Goal: Communication & Community: Share content

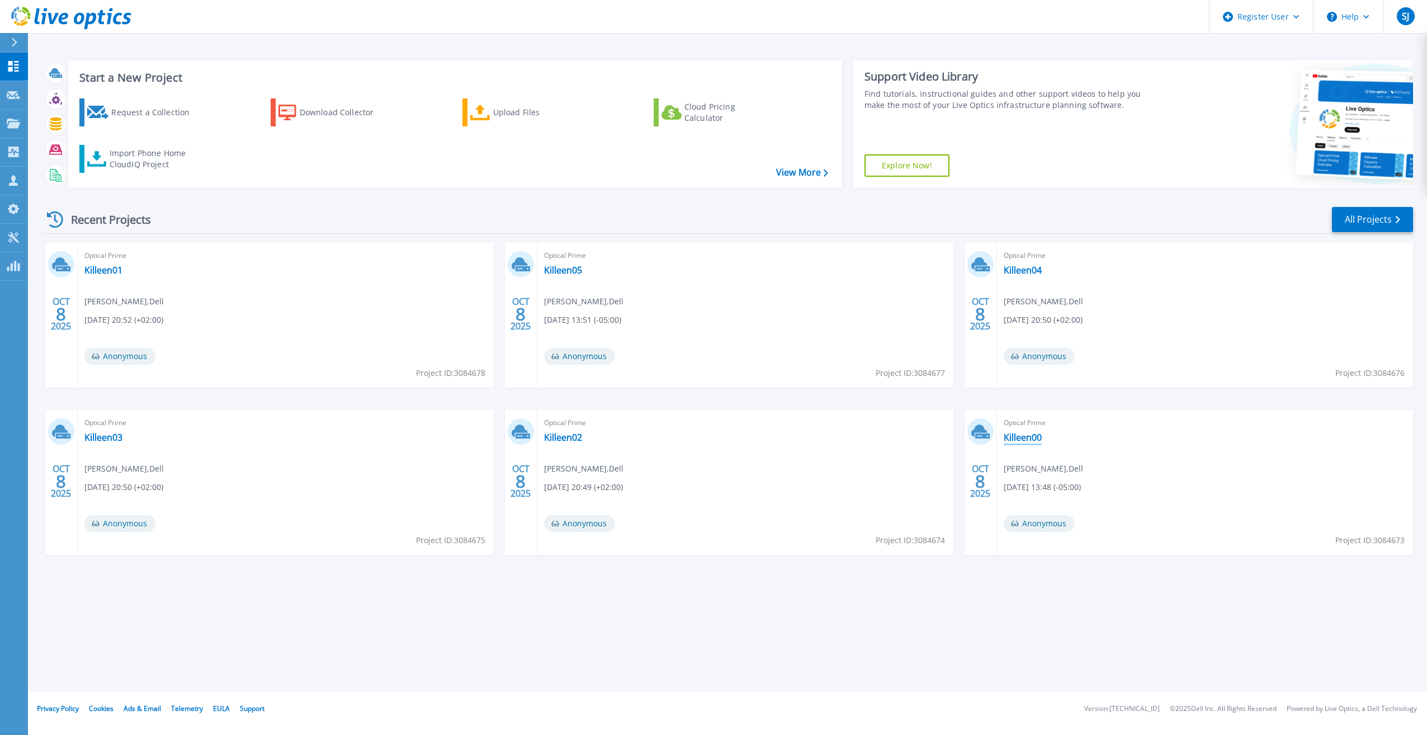
click at [1021, 438] on link "Killeen00" at bounding box center [1023, 437] width 38 height 11
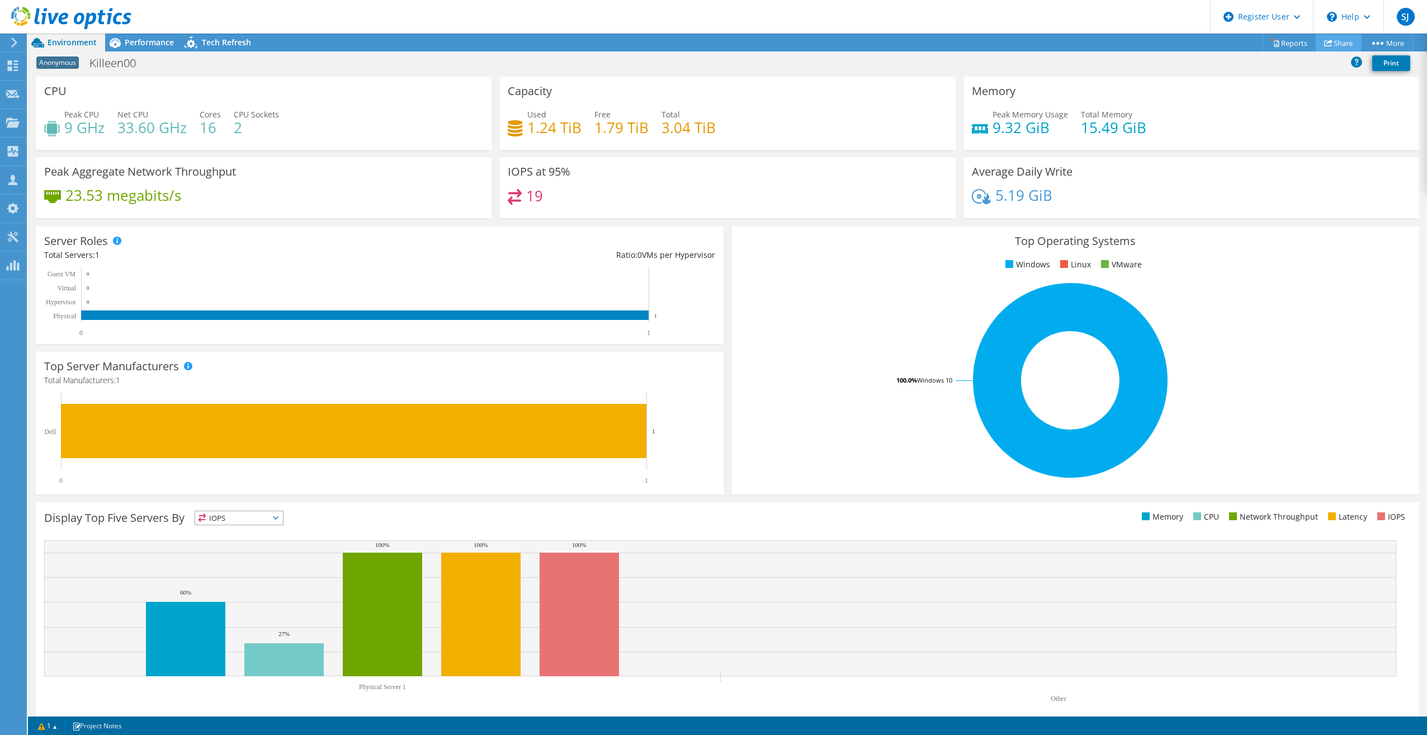
click at [1324, 40] on icon at bounding box center [1328, 43] width 8 height 8
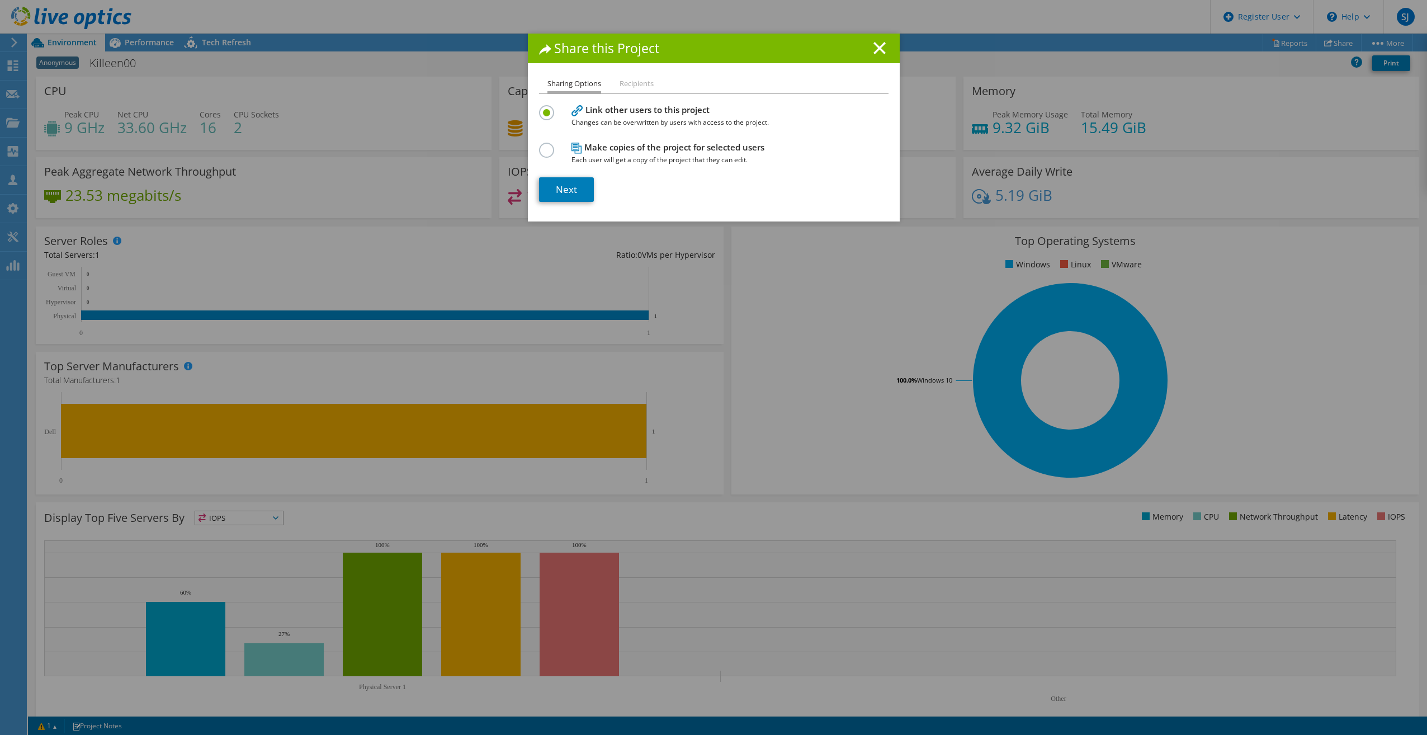
click at [542, 145] on label at bounding box center [549, 144] width 20 height 3
click at [0, 0] on input "radio" at bounding box center [0, 0] width 0 height 0
click at [544, 184] on link "Next" at bounding box center [566, 189] width 55 height 25
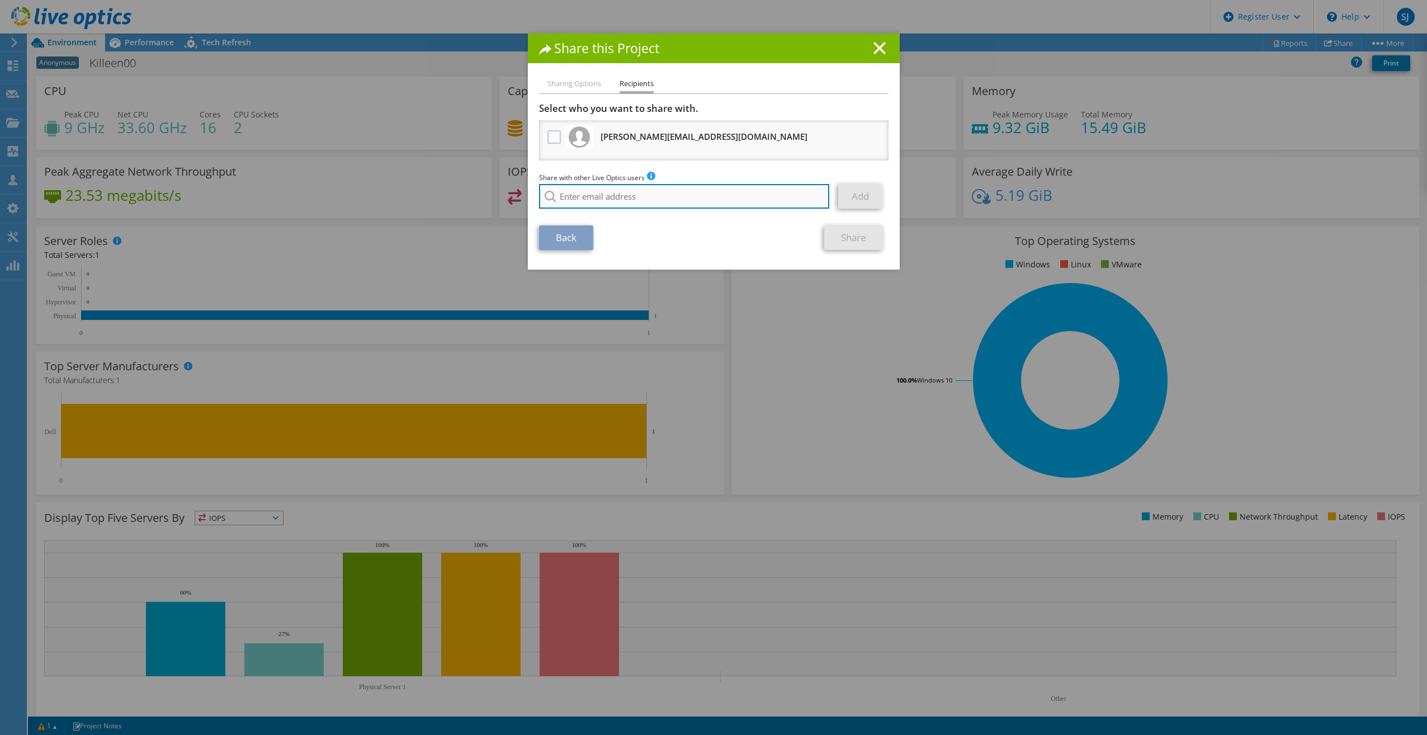
paste input "dkahn@ctcd.edu"
click at [810, 197] on input "dkahn@ctcd.edu" at bounding box center [684, 196] width 291 height 25
click at [692, 236] on div "Back Share" at bounding box center [713, 237] width 349 height 25
click at [854, 201] on link "Add" at bounding box center [860, 196] width 44 height 25
click at [651, 194] on input "dkahn@ctcd.edu" at bounding box center [684, 196] width 291 height 25
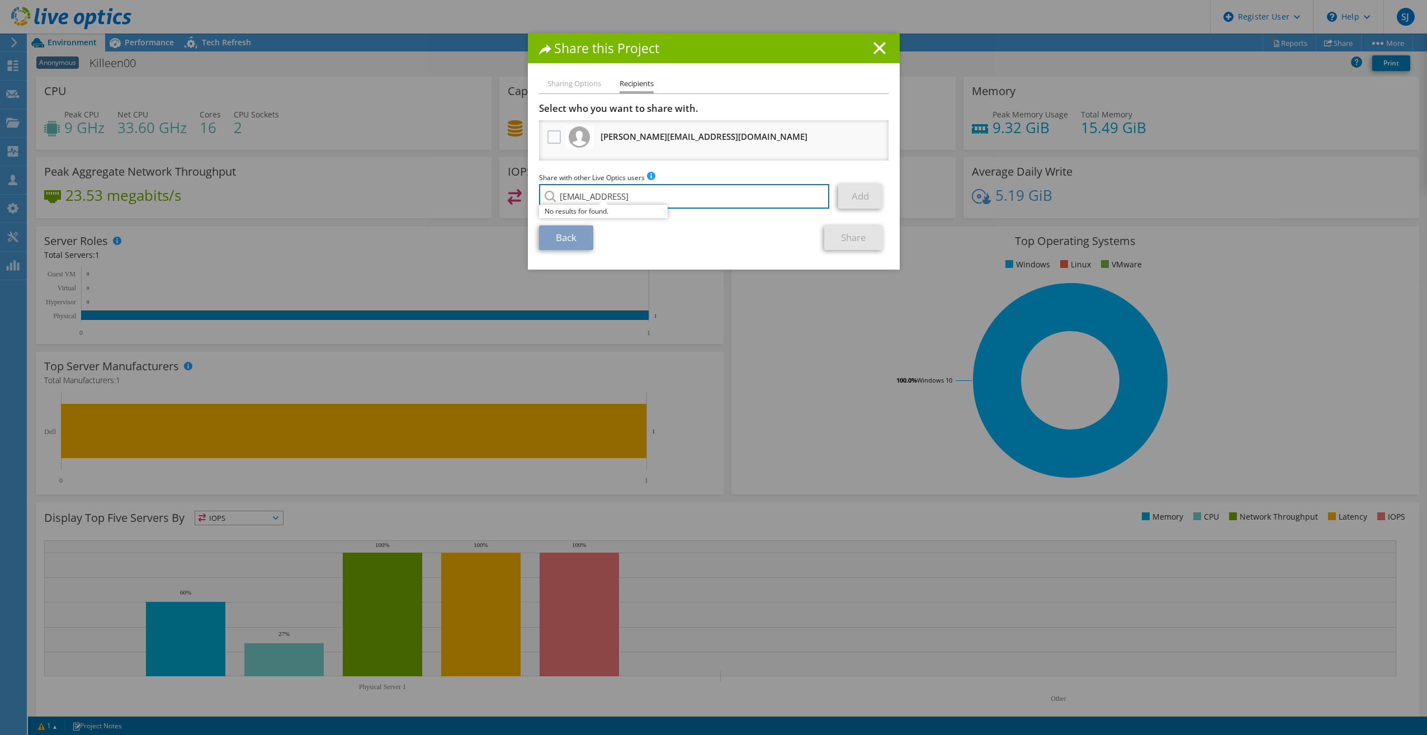
type input "dkahn@ctcd.edu"
click at [844, 191] on link "Add" at bounding box center [860, 196] width 44 height 25
click at [630, 264] on div "Sharing Options Recipients Link other users to this project Changes can be over…" at bounding box center [714, 173] width 372 height 192
click at [888, 53] on div "Share this Project" at bounding box center [714, 49] width 372 height 30
click at [876, 39] on div "Share this Project" at bounding box center [714, 49] width 372 height 30
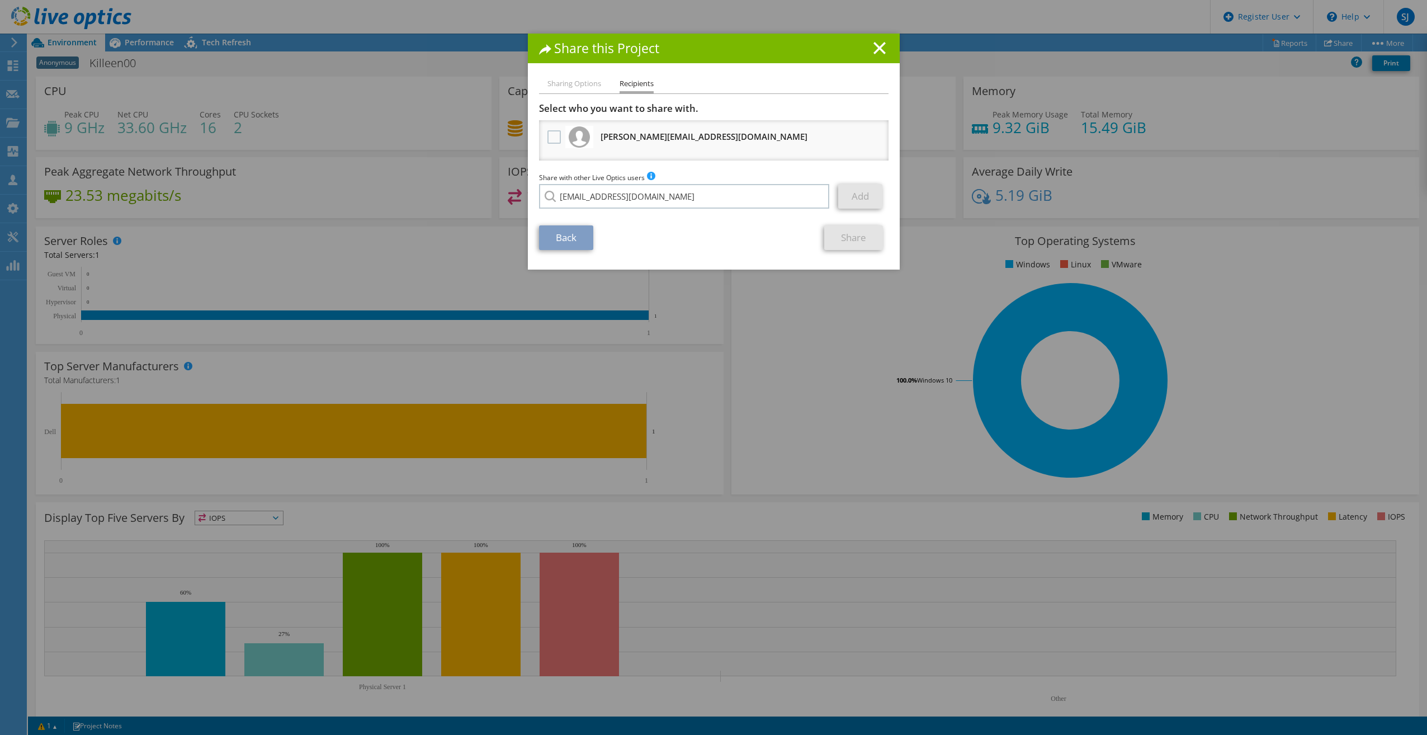
click at [874, 46] on line at bounding box center [879, 47] width 11 height 11
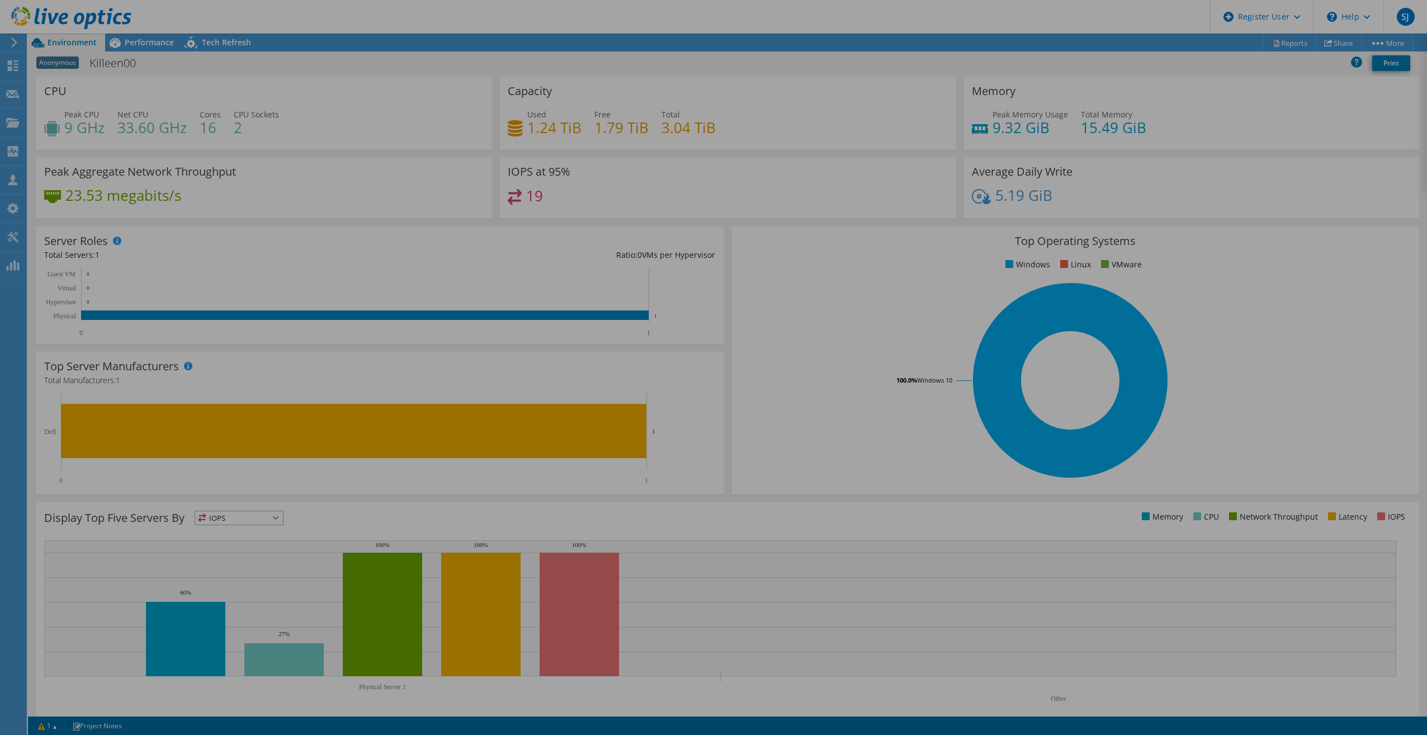
click at [874, 45] on div at bounding box center [713, 367] width 1427 height 735
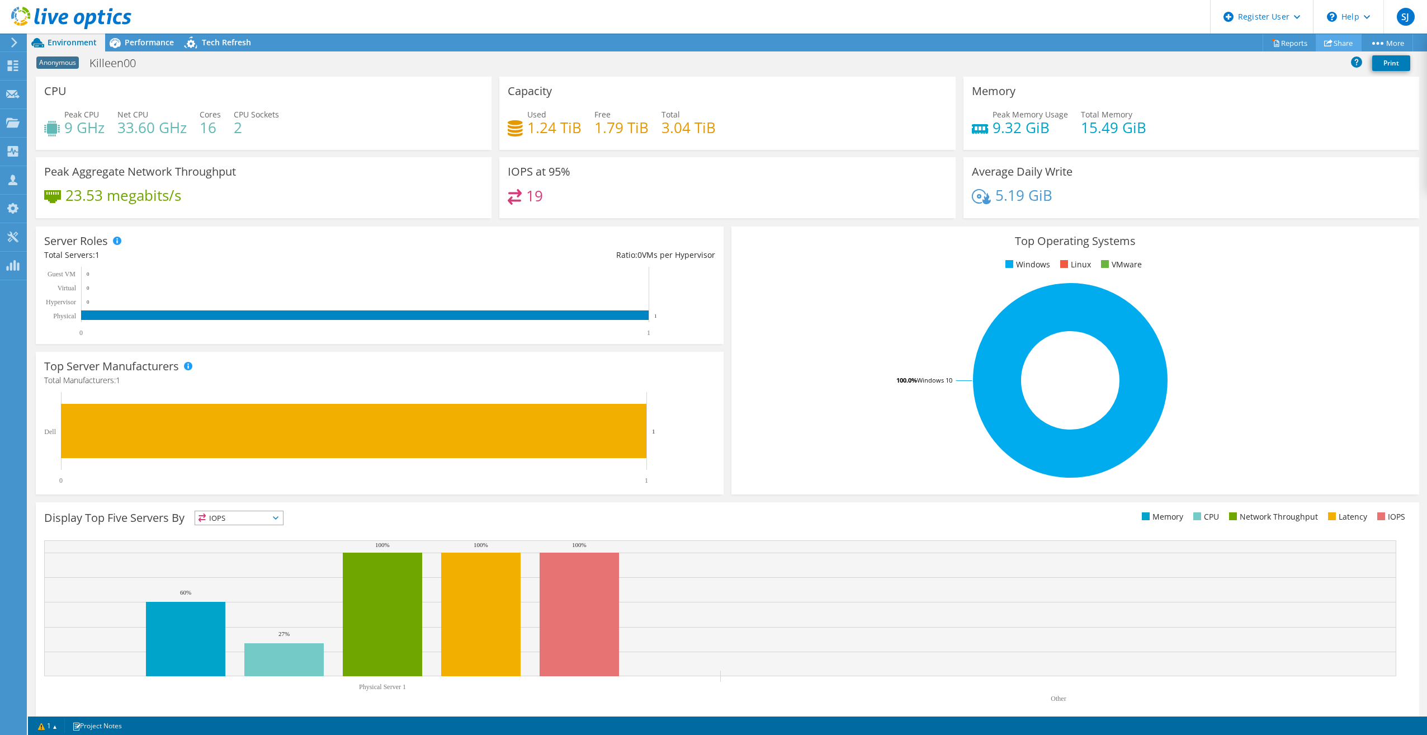
click at [1331, 39] on link "Share" at bounding box center [1339, 42] width 46 height 17
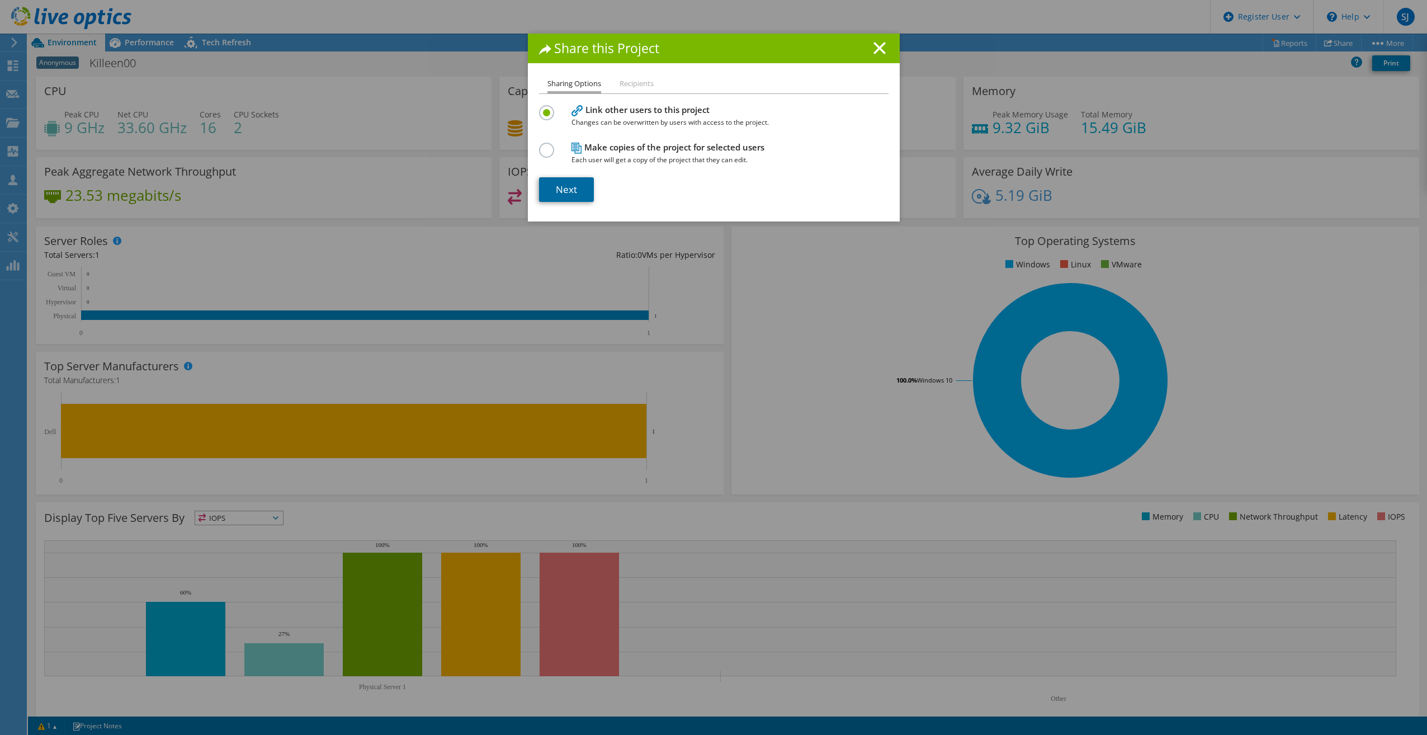
click at [546, 188] on link "Next" at bounding box center [566, 189] width 55 height 25
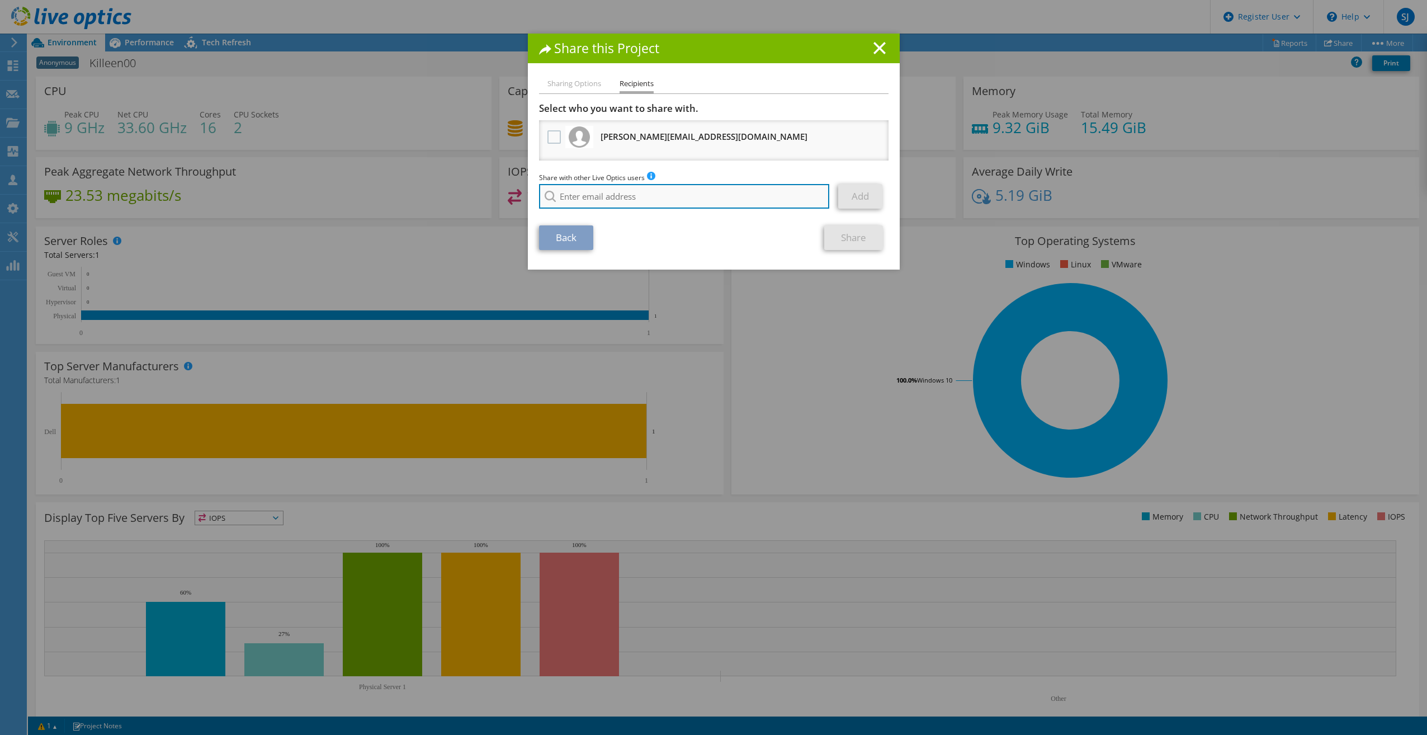
paste input "dkahn@ctcd.edu"
type input "dkahn@ctcd.edu"
click at [860, 196] on link "Add" at bounding box center [860, 196] width 44 height 25
click at [861, 196] on link "Add" at bounding box center [860, 196] width 44 height 25
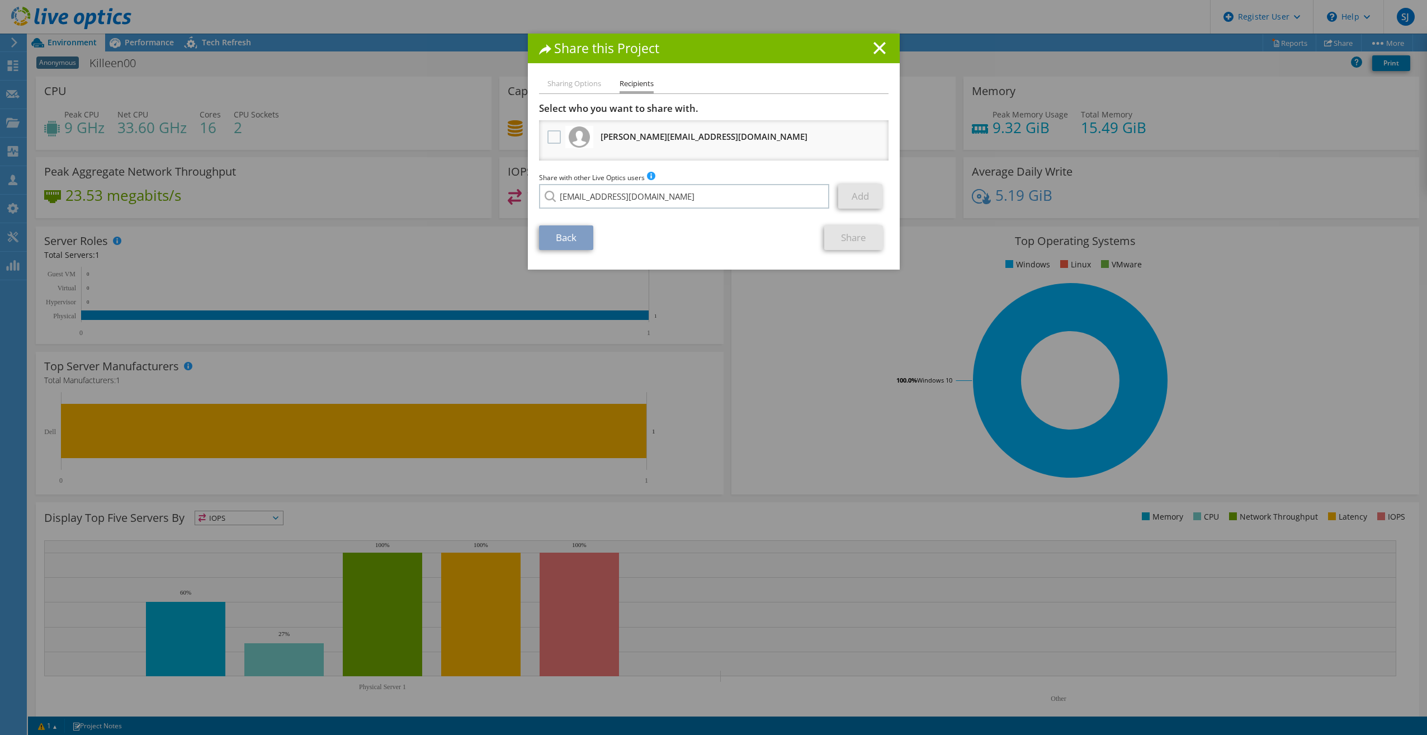
click at [861, 195] on link "Add" at bounding box center [860, 196] width 44 height 25
click at [860, 197] on link "Add" at bounding box center [860, 196] width 44 height 25
click at [668, 191] on input "dkahn@ctcd.edu" at bounding box center [684, 196] width 291 height 25
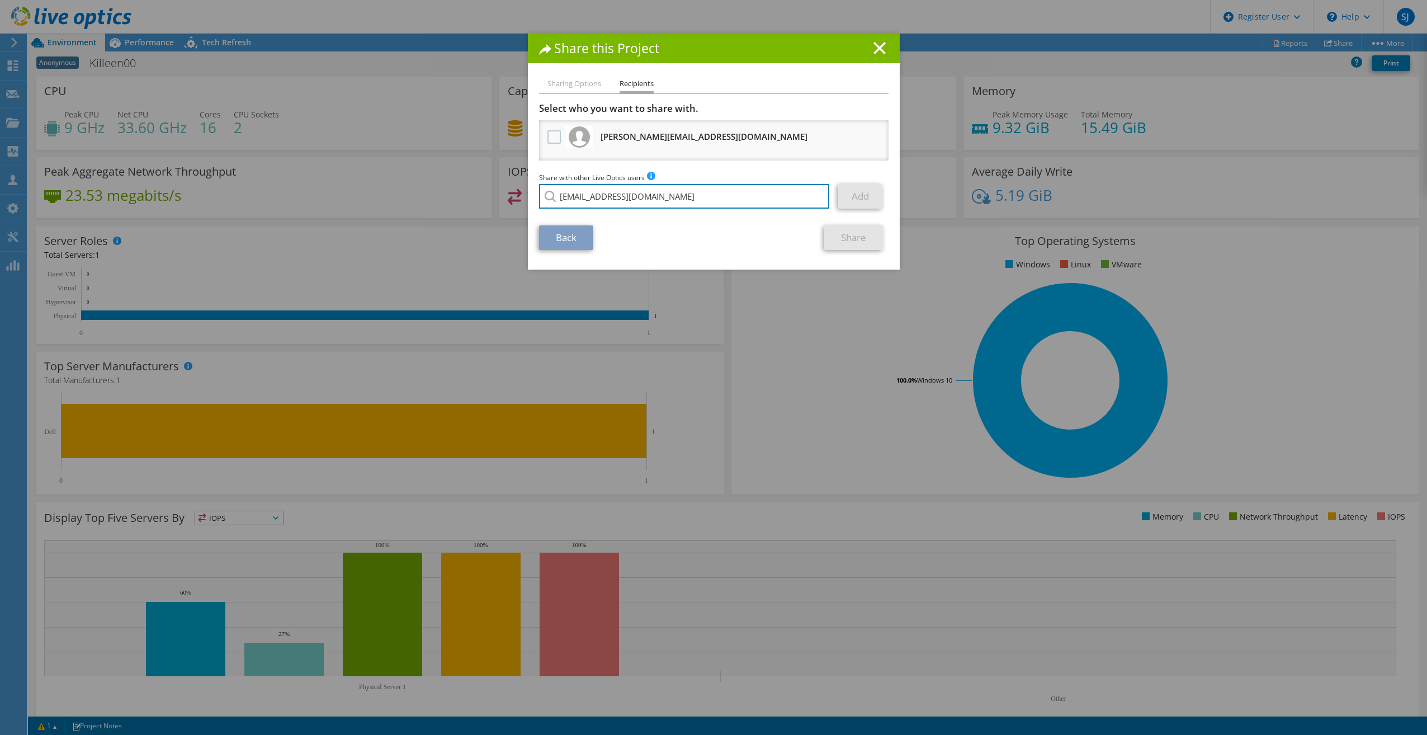
drag, startPoint x: 658, startPoint y: 198, endPoint x: 469, endPoint y: 198, distance: 189.0
click at [469, 198] on div "Share this Project Sharing Options Recipients Link other users to this project …" at bounding box center [713, 368] width 1427 height 668
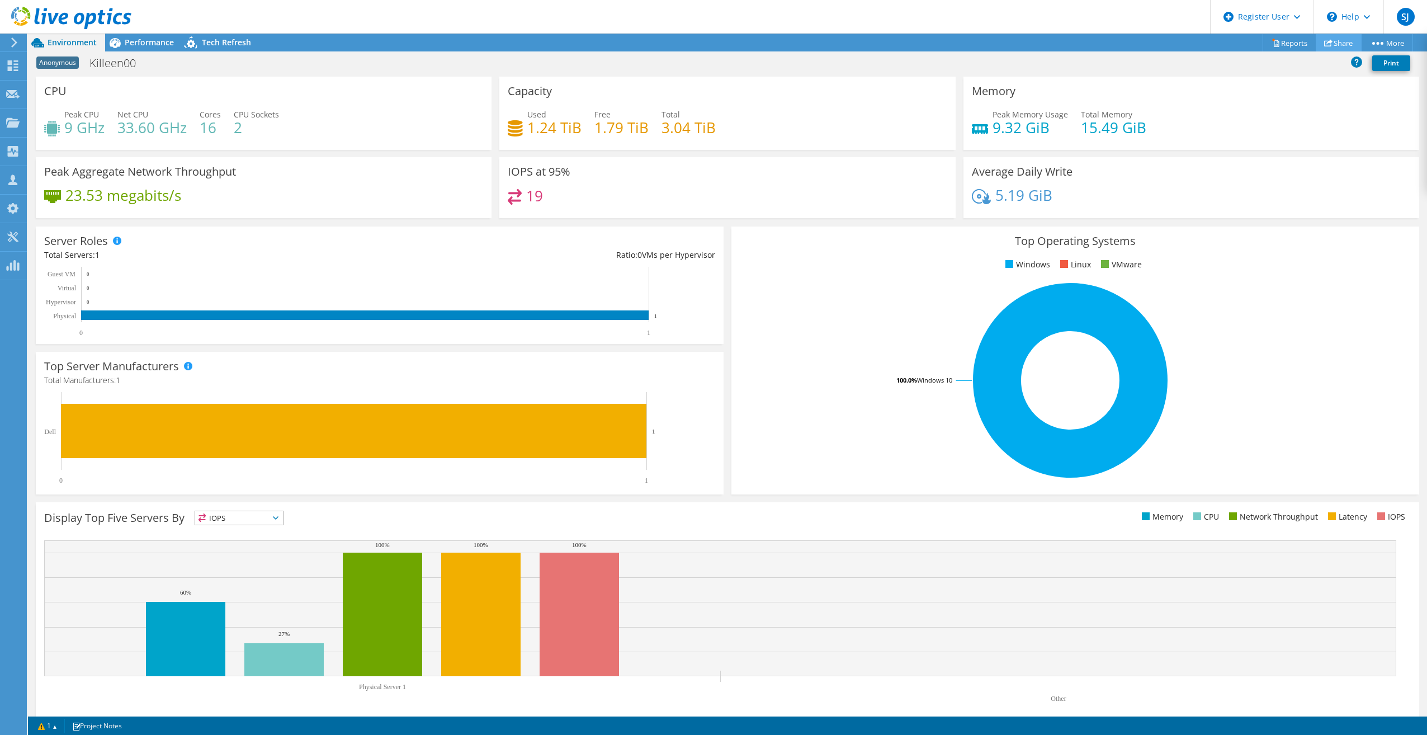
click at [1324, 41] on icon at bounding box center [1328, 43] width 8 height 8
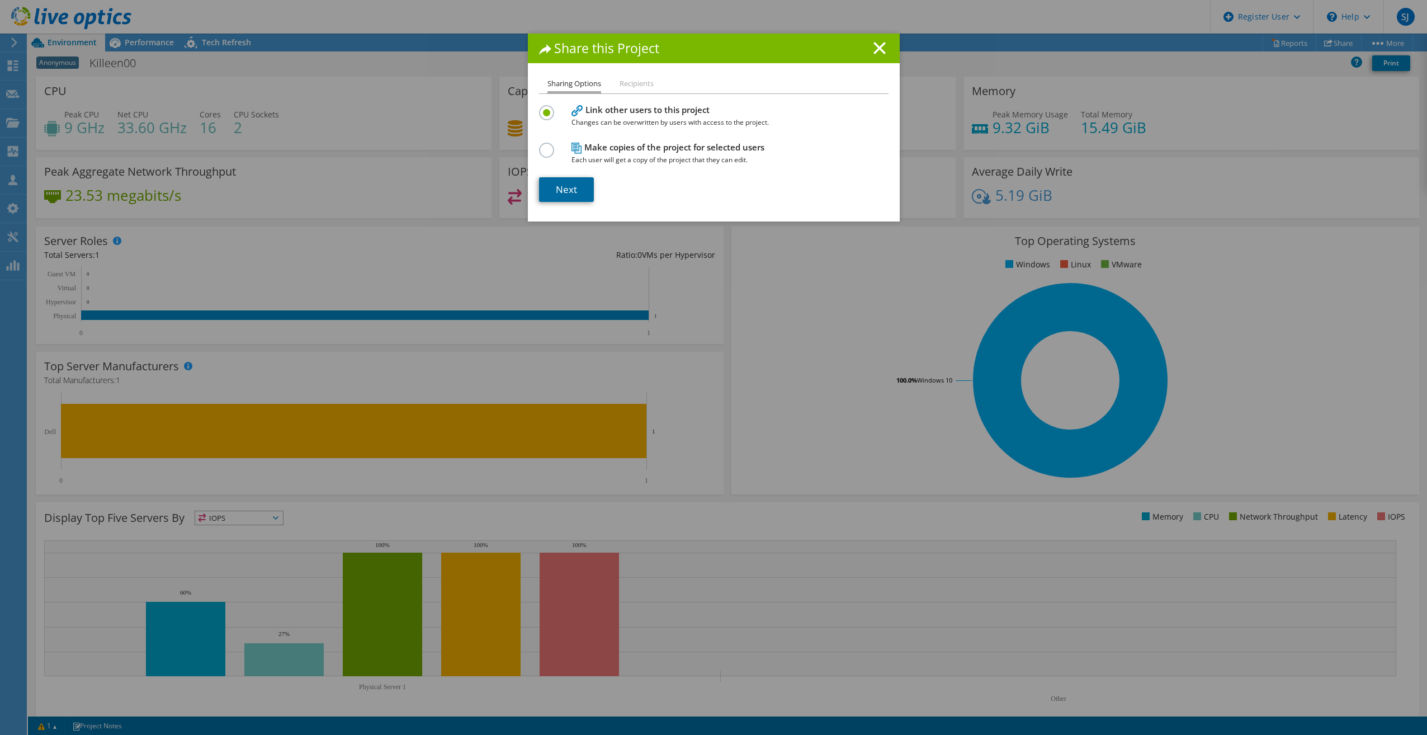
click at [584, 191] on link "Next" at bounding box center [566, 189] width 55 height 25
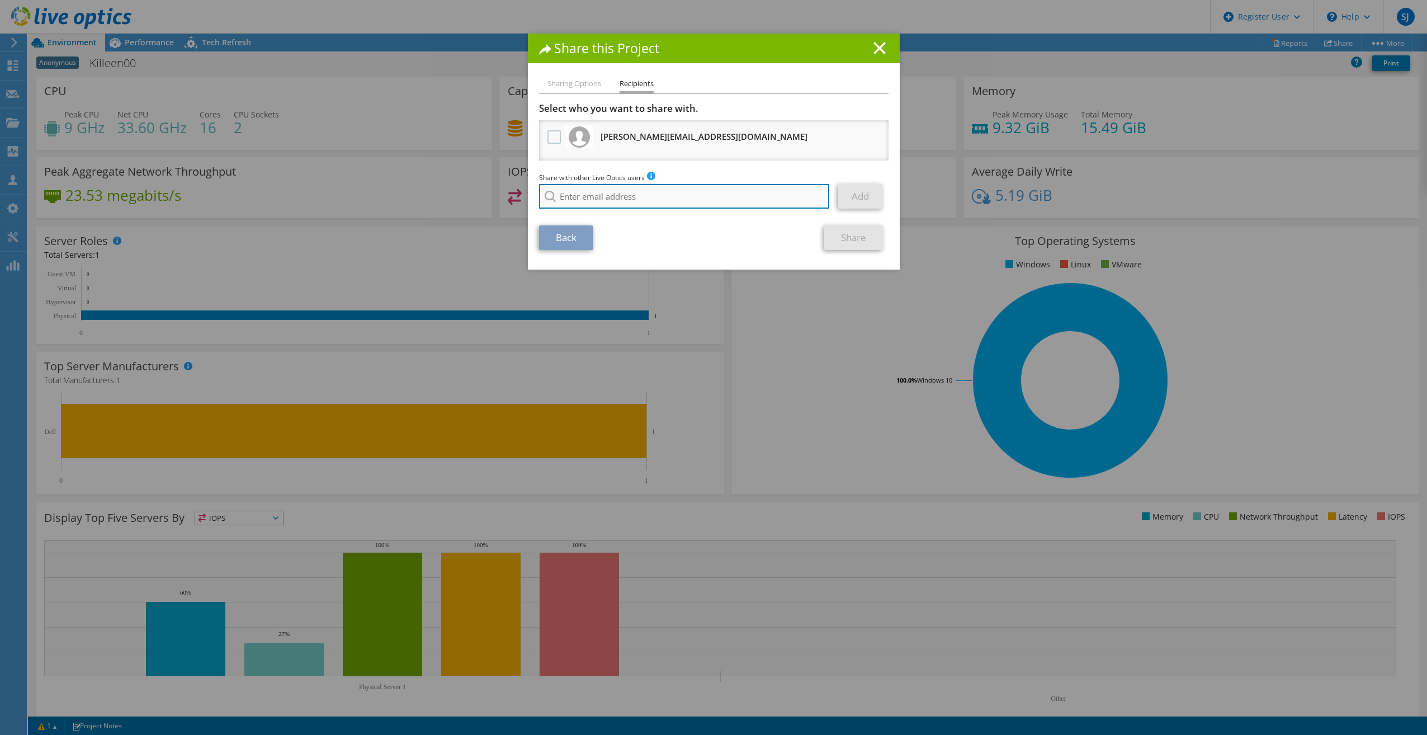
paste input "ASpruce@ctcd.edu"
click at [612, 214] on li "[EMAIL_ADDRESS][DOMAIN_NAME]" at bounding box center [603, 211] width 129 height 13
type input "[EMAIL_ADDRESS][DOMAIN_NAME]"
click at [858, 198] on link "Add" at bounding box center [860, 196] width 44 height 25
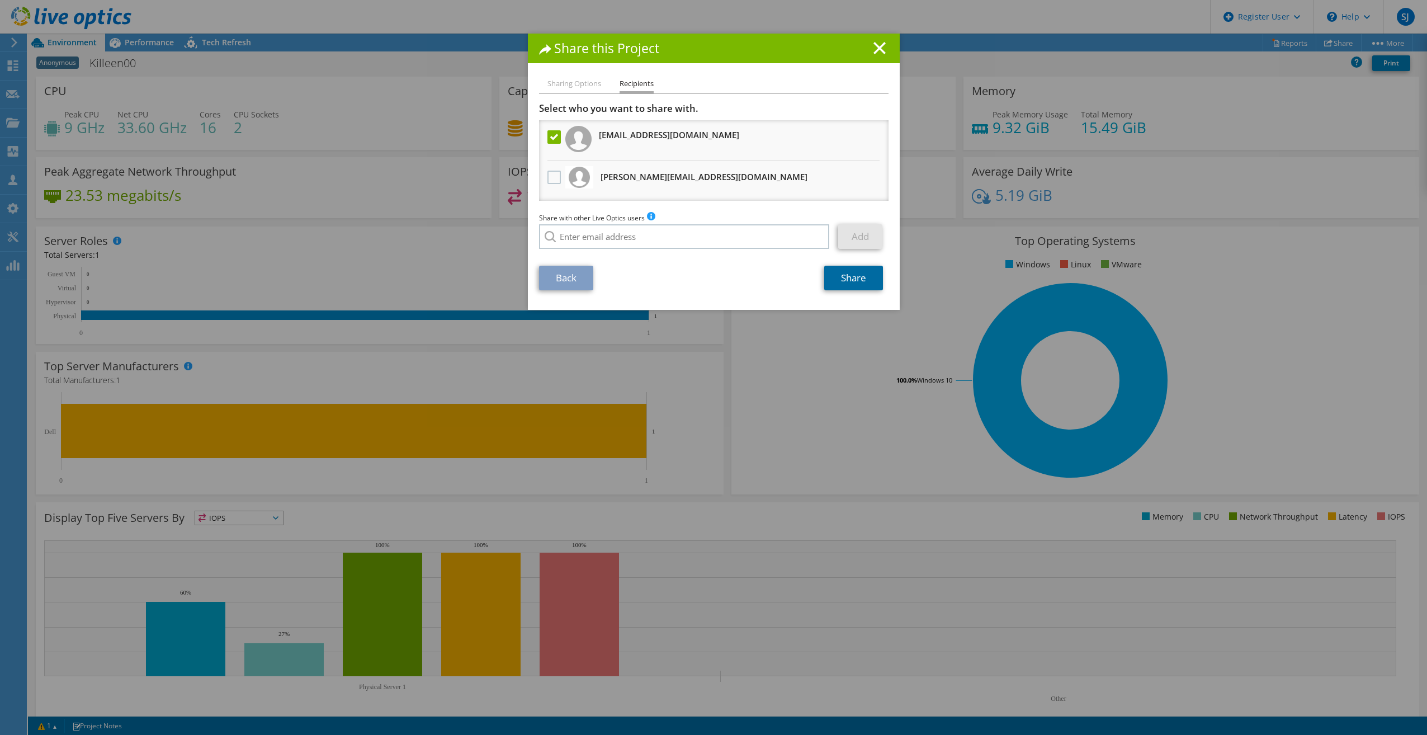
click at [850, 281] on link "Share" at bounding box center [853, 278] width 59 height 25
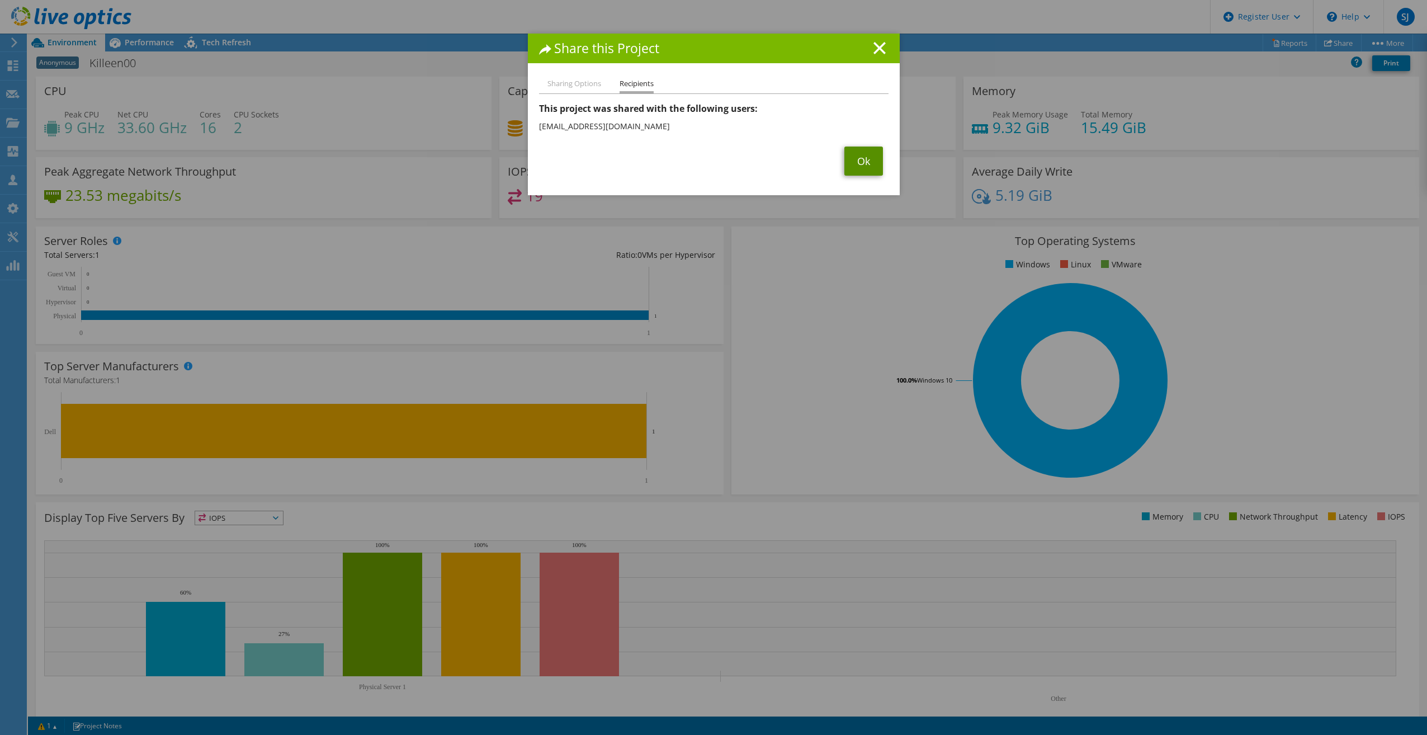
click at [865, 163] on link "Ok" at bounding box center [863, 160] width 39 height 29
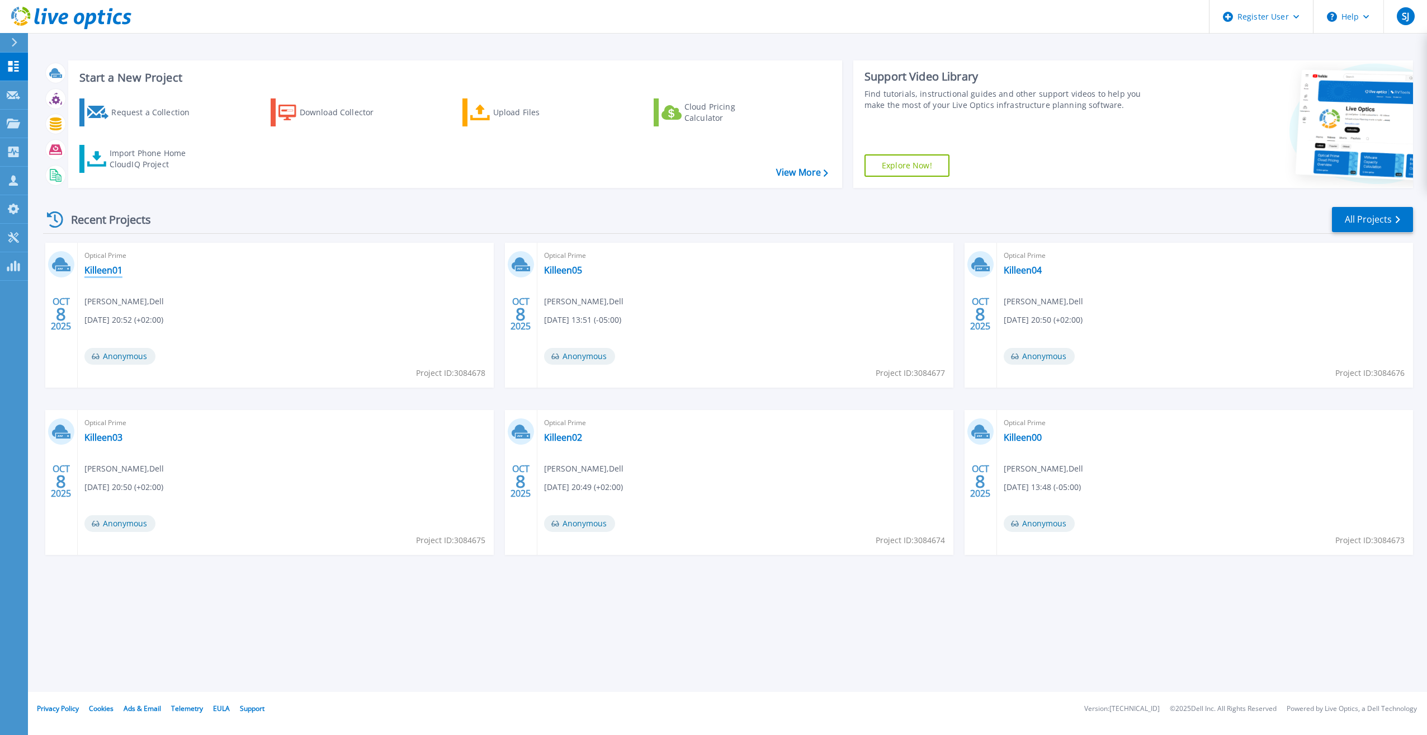
click at [106, 270] on link "Killeen01" at bounding box center [103, 269] width 38 height 11
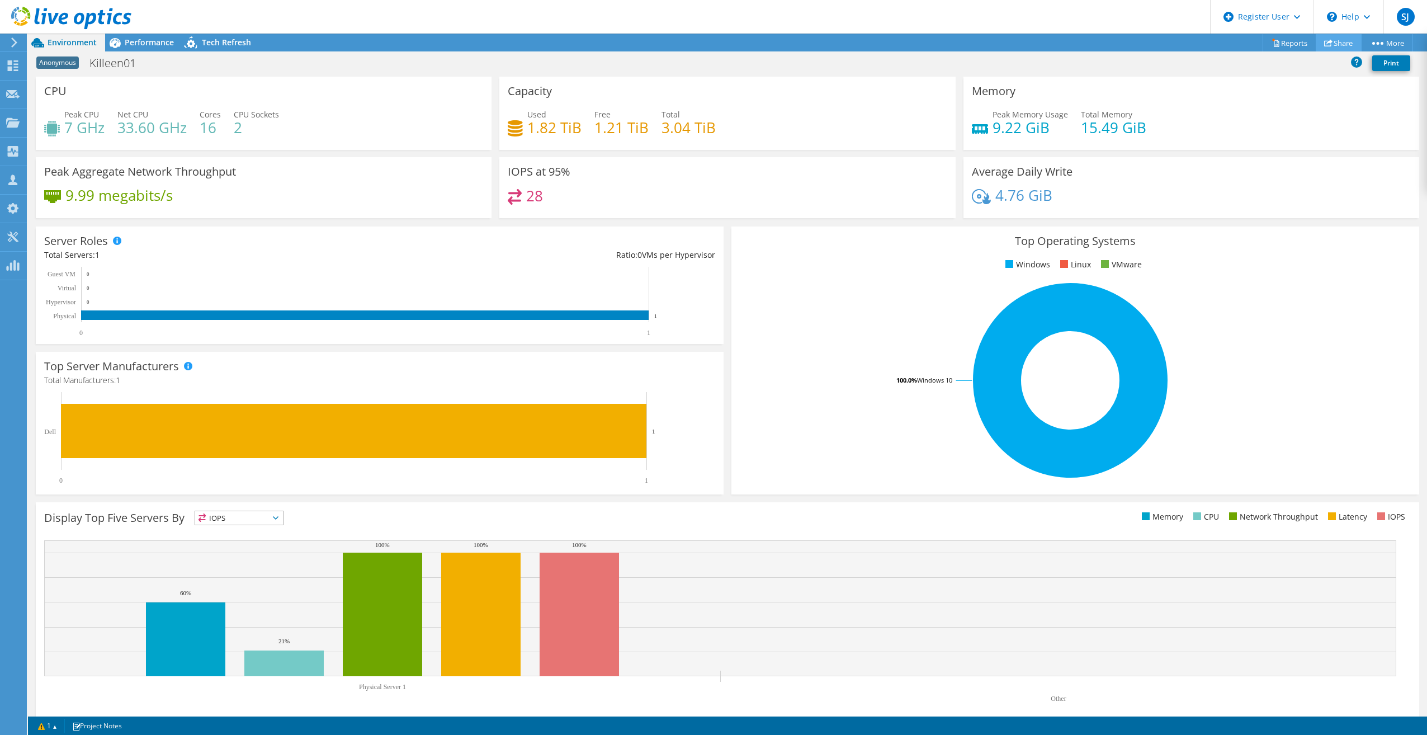
click at [1329, 46] on link "Share" at bounding box center [1339, 42] width 46 height 17
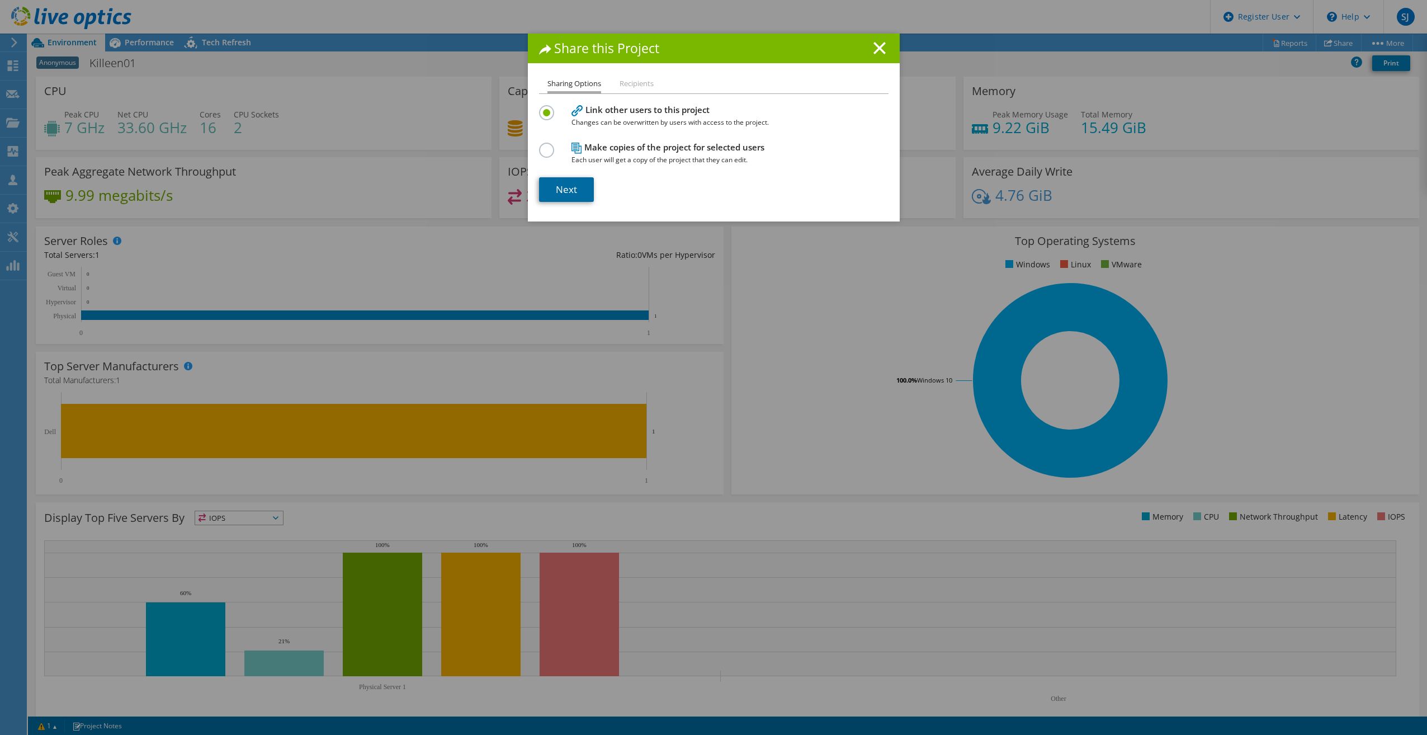
click at [579, 191] on link "Next" at bounding box center [566, 189] width 55 height 25
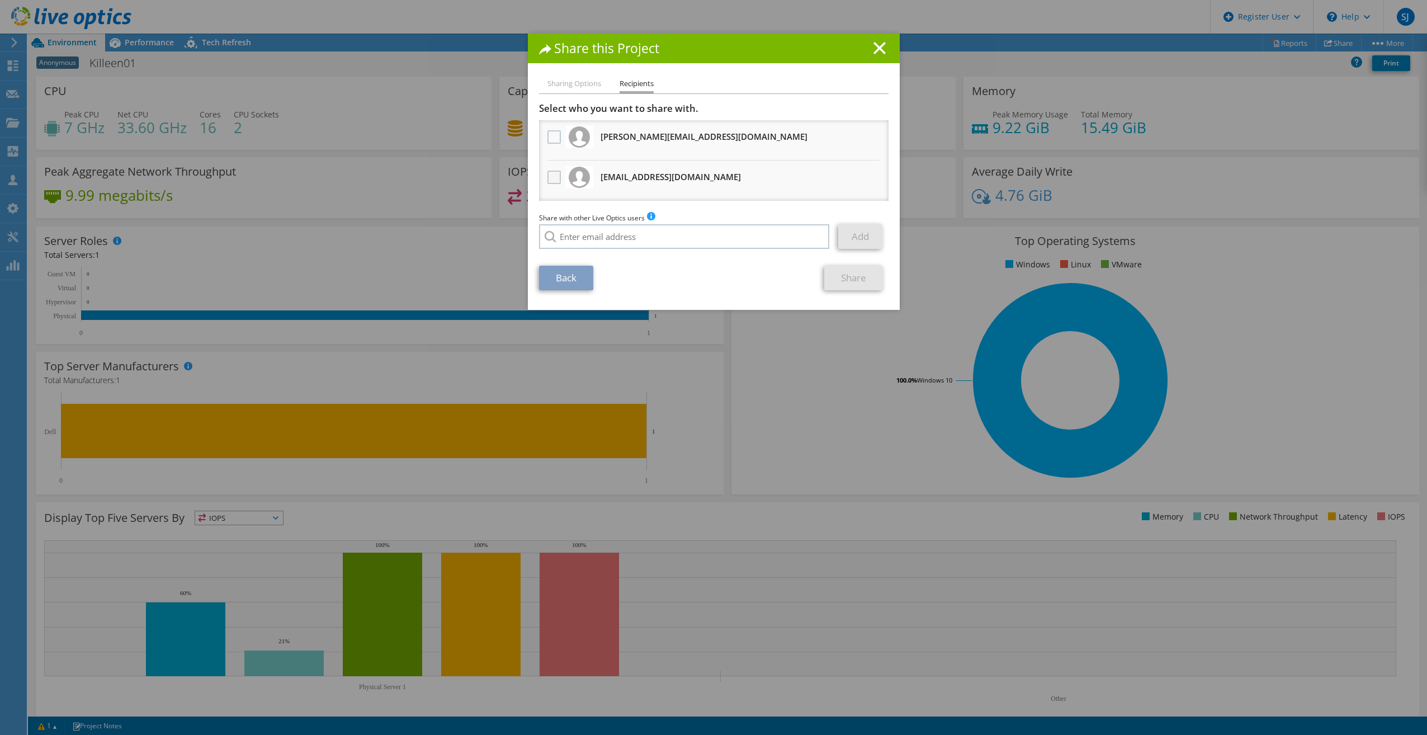
click at [547, 177] on label at bounding box center [555, 177] width 16 height 13
click at [0, 0] on input "checkbox" at bounding box center [0, 0] width 0 height 0
click at [859, 282] on link "Share" at bounding box center [853, 278] width 59 height 25
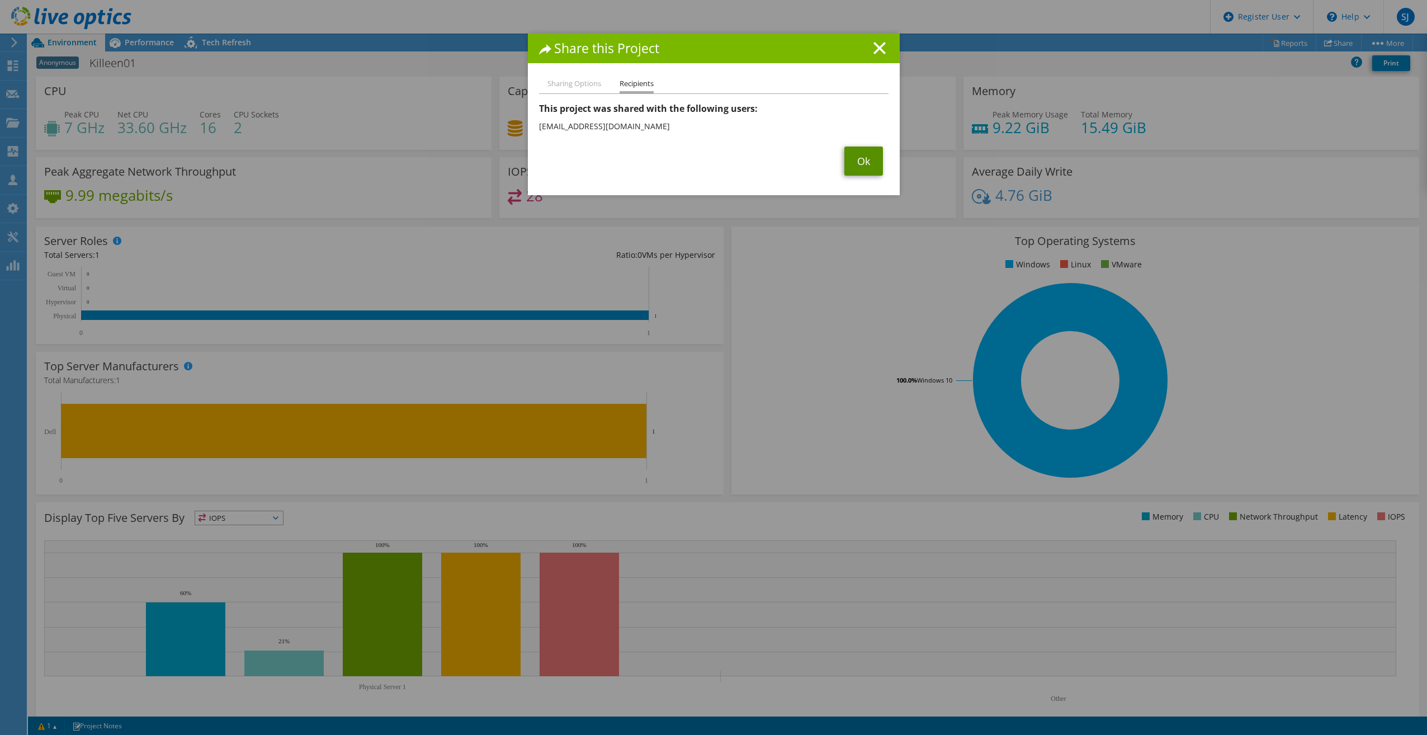
click at [854, 162] on link "Ok" at bounding box center [863, 160] width 39 height 29
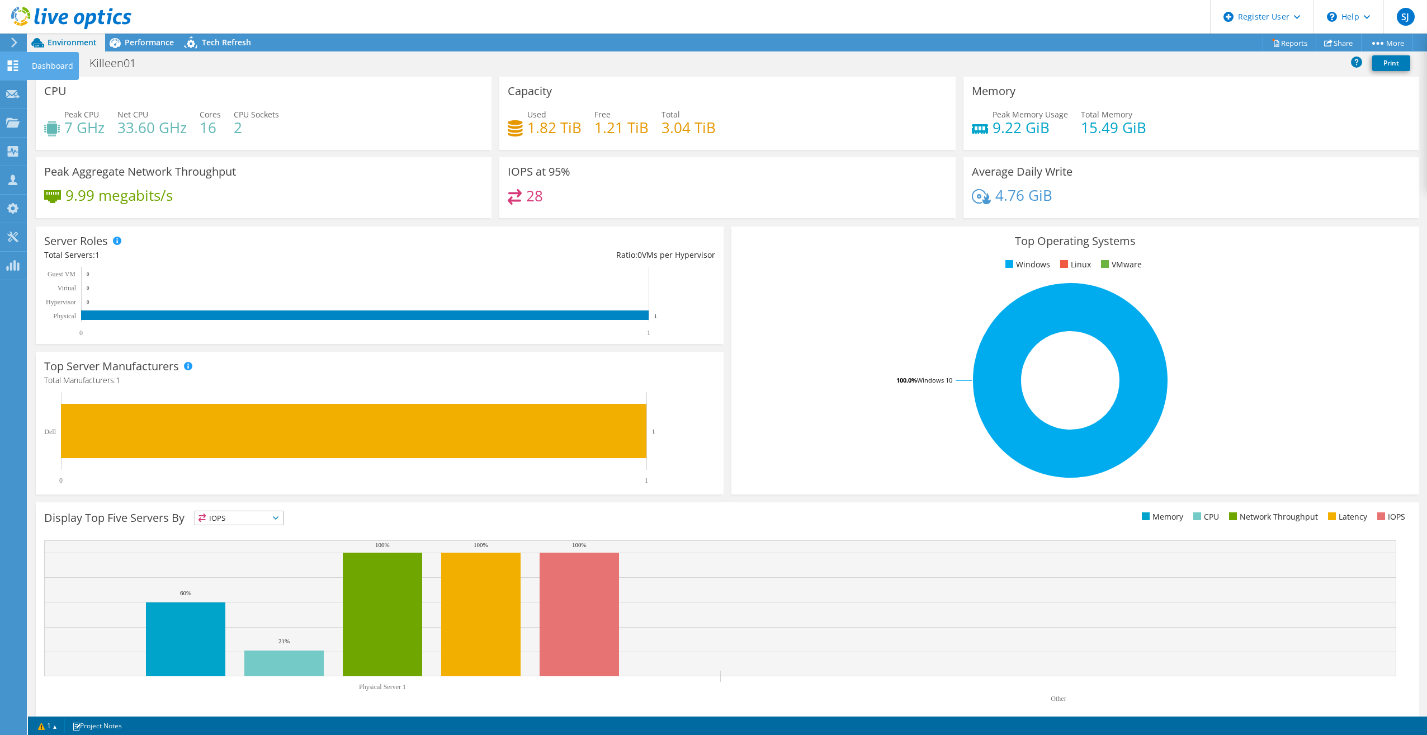
click at [16, 68] on use at bounding box center [13, 65] width 11 height 11
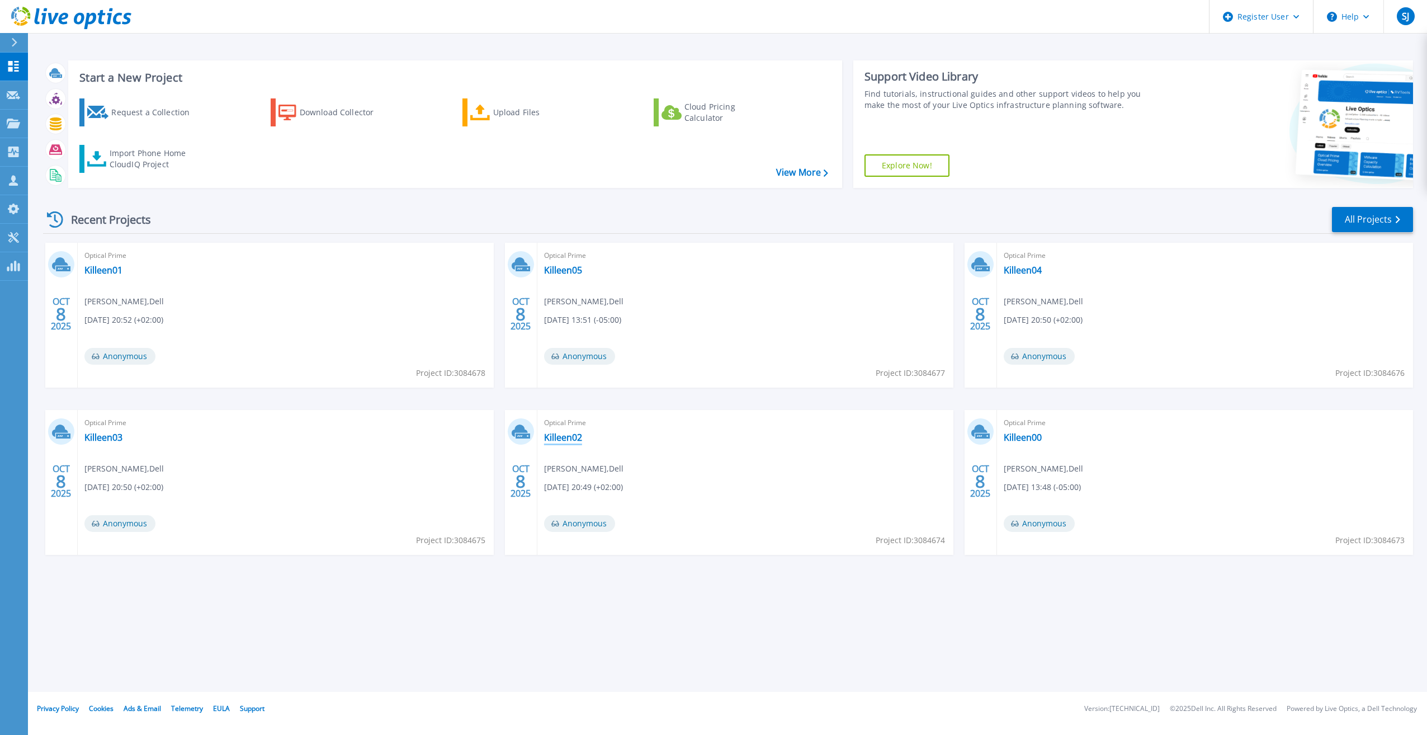
click at [559, 436] on link "Killeen02" at bounding box center [563, 437] width 38 height 11
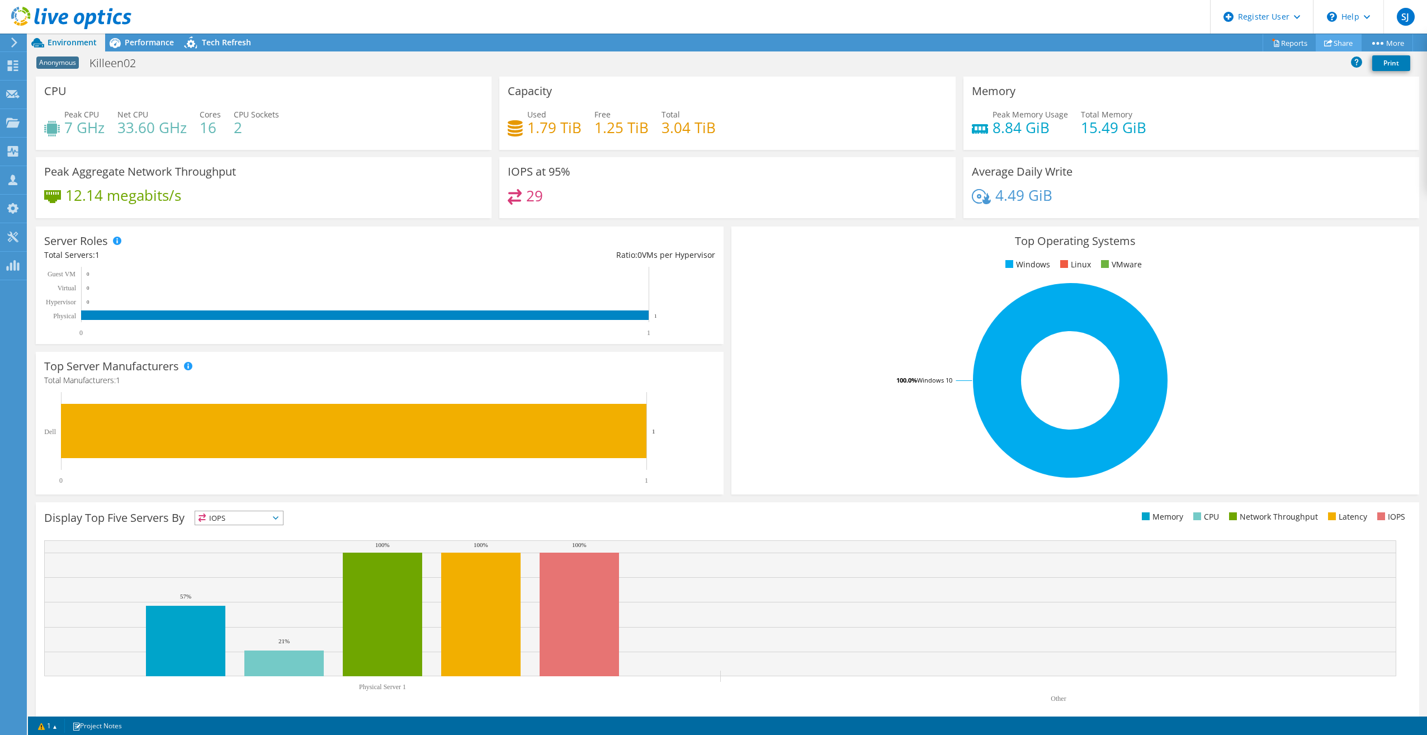
click at [1332, 47] on link "Share" at bounding box center [1339, 42] width 46 height 17
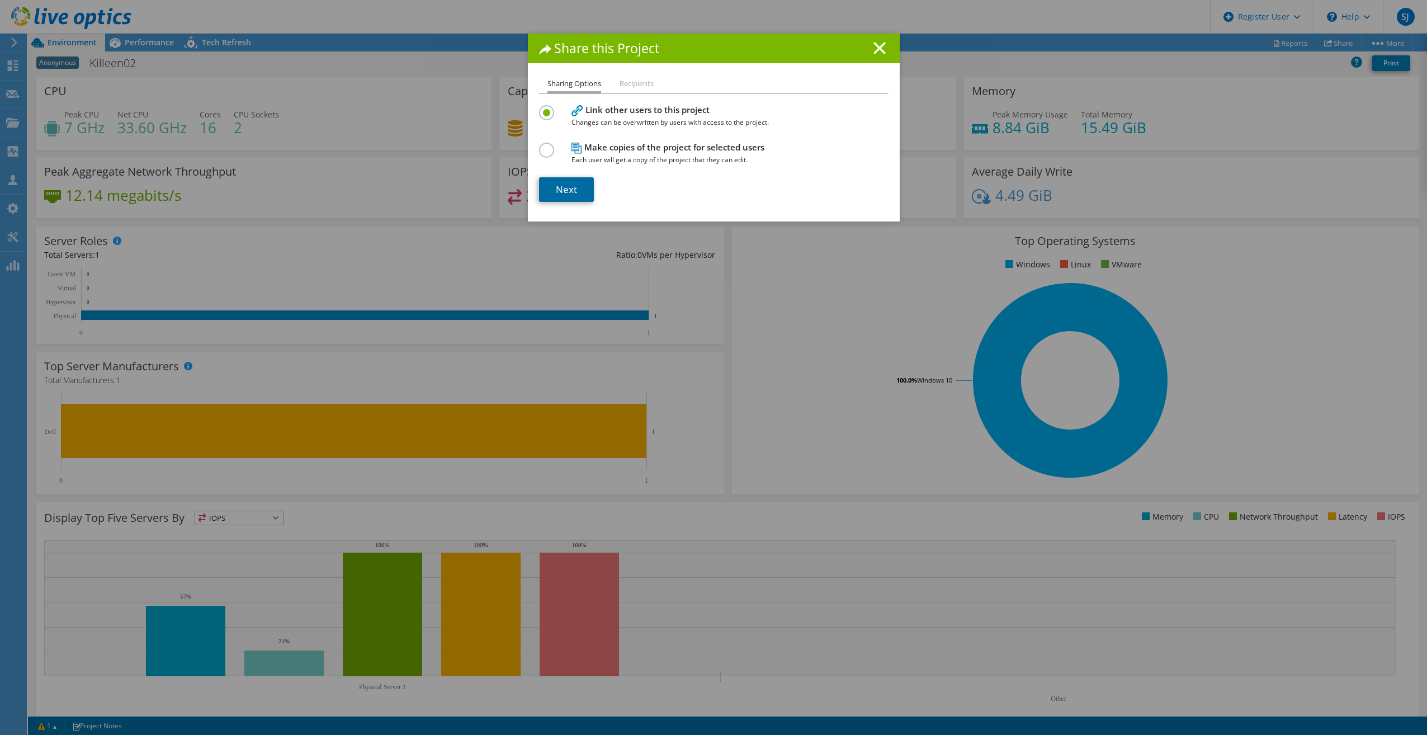
click at [566, 195] on link "Next" at bounding box center [566, 189] width 55 height 25
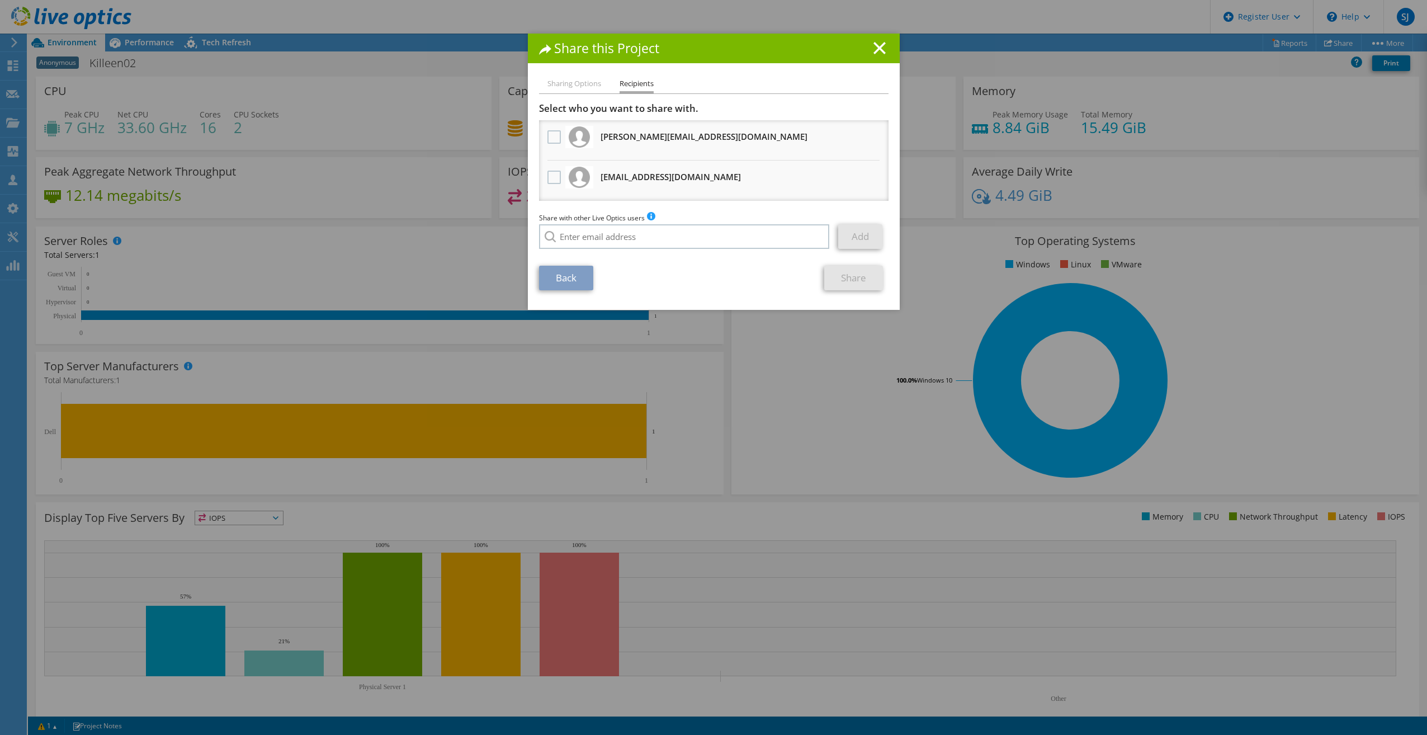
click at [545, 183] on div at bounding box center [554, 177] width 19 height 23
click at [547, 181] on label at bounding box center [555, 177] width 16 height 13
click at [0, 0] on input "checkbox" at bounding box center [0, 0] width 0 height 0
click at [858, 279] on link "Share" at bounding box center [853, 278] width 59 height 25
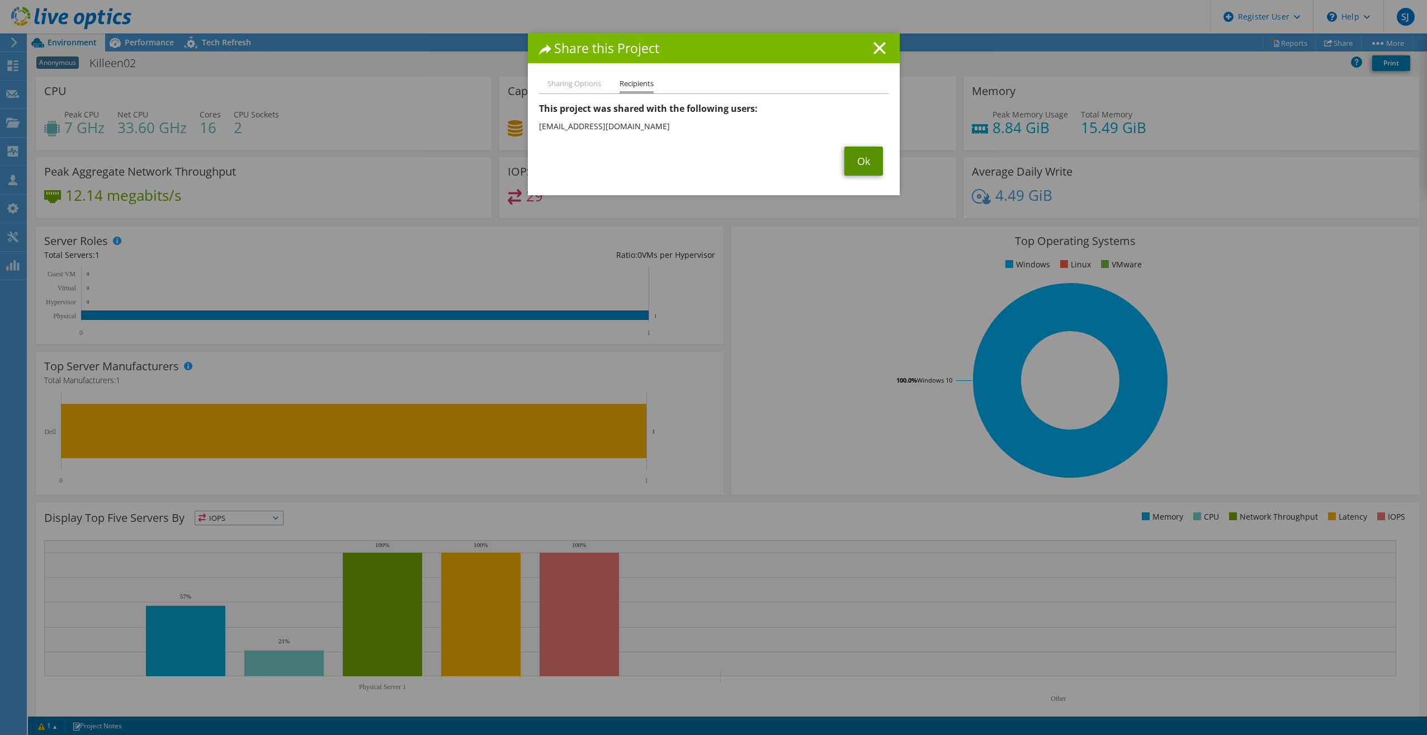
click at [861, 165] on link "Ok" at bounding box center [863, 160] width 39 height 29
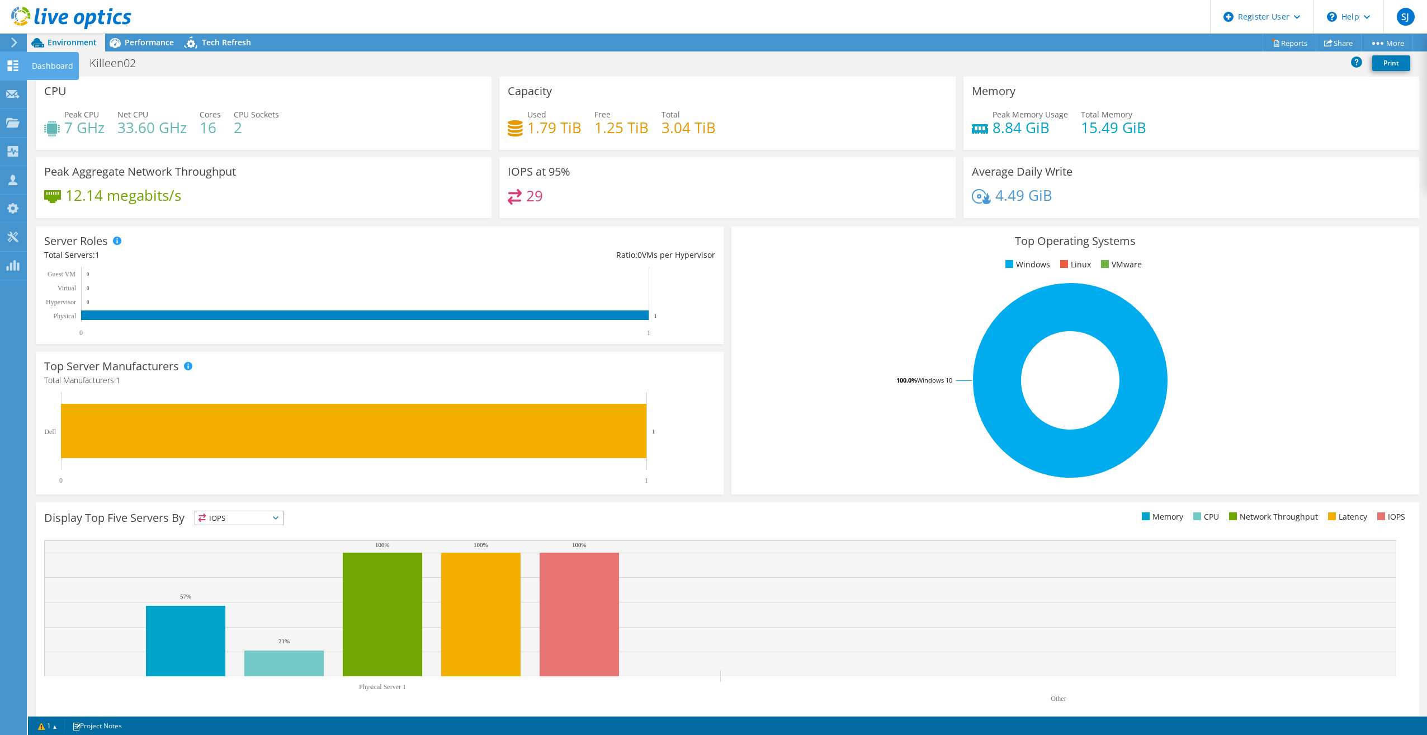
click at [11, 65] on icon at bounding box center [12, 65] width 13 height 11
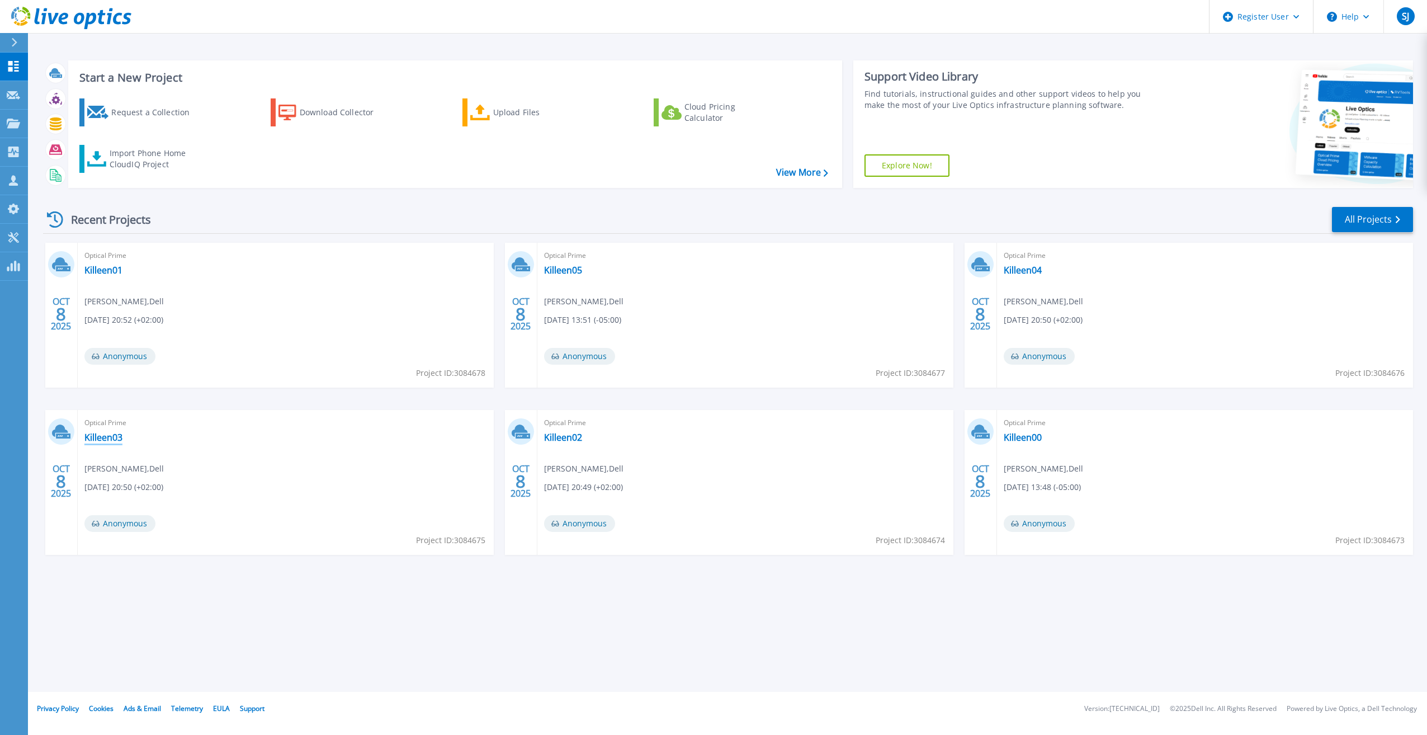
click at [103, 437] on link "Killeen03" at bounding box center [103, 437] width 38 height 11
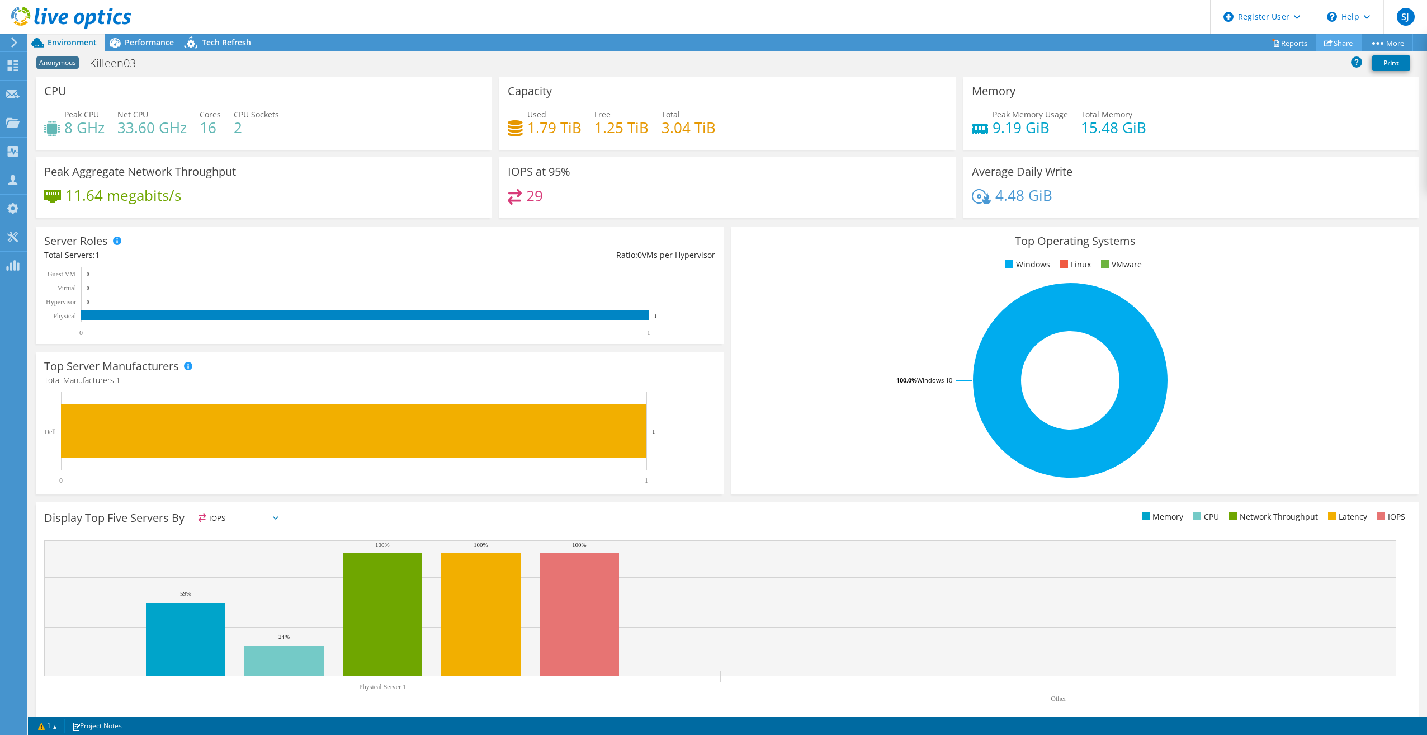
click at [1330, 40] on link "Share" at bounding box center [1339, 42] width 46 height 17
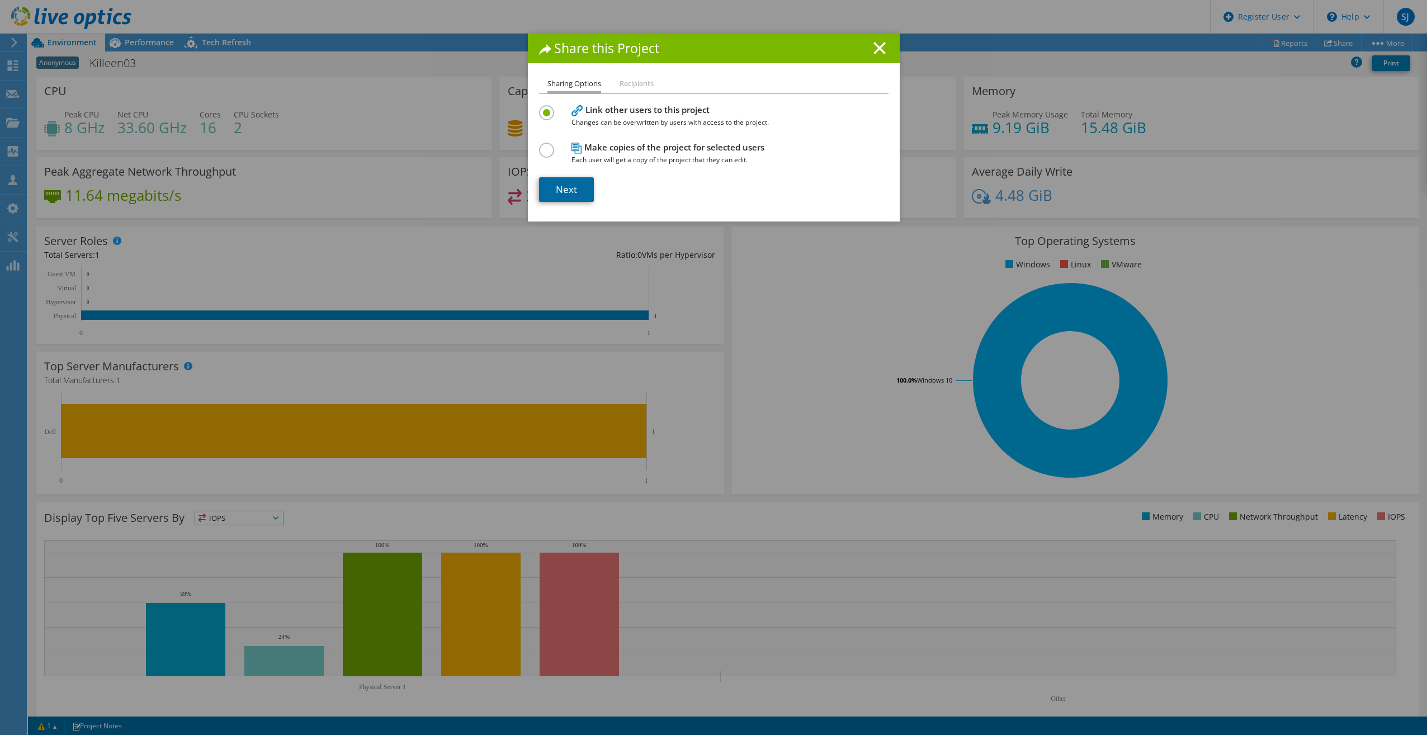
click at [574, 189] on link "Next" at bounding box center [566, 189] width 55 height 25
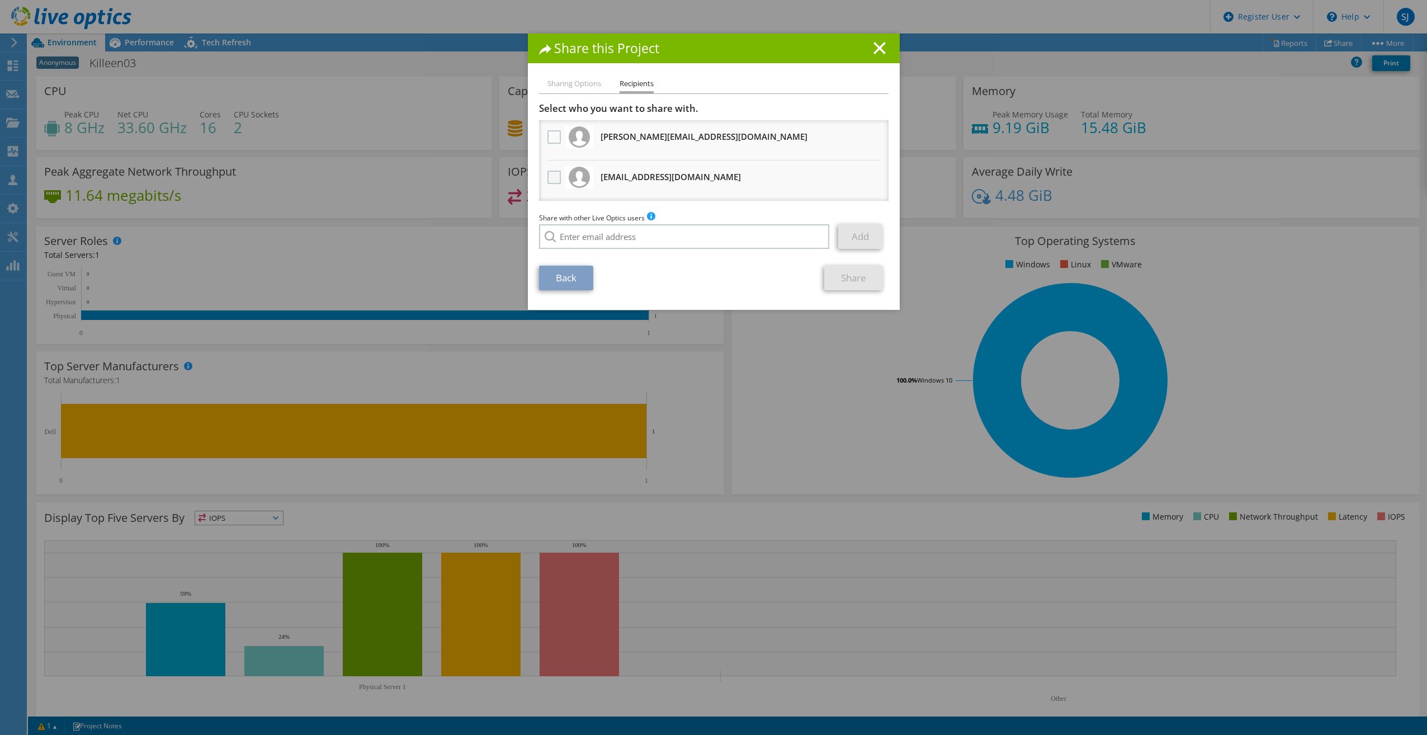
click at [552, 176] on label at bounding box center [555, 177] width 16 height 13
click at [0, 0] on input "checkbox" at bounding box center [0, 0] width 0 height 0
click at [845, 274] on link "Share" at bounding box center [853, 278] width 59 height 25
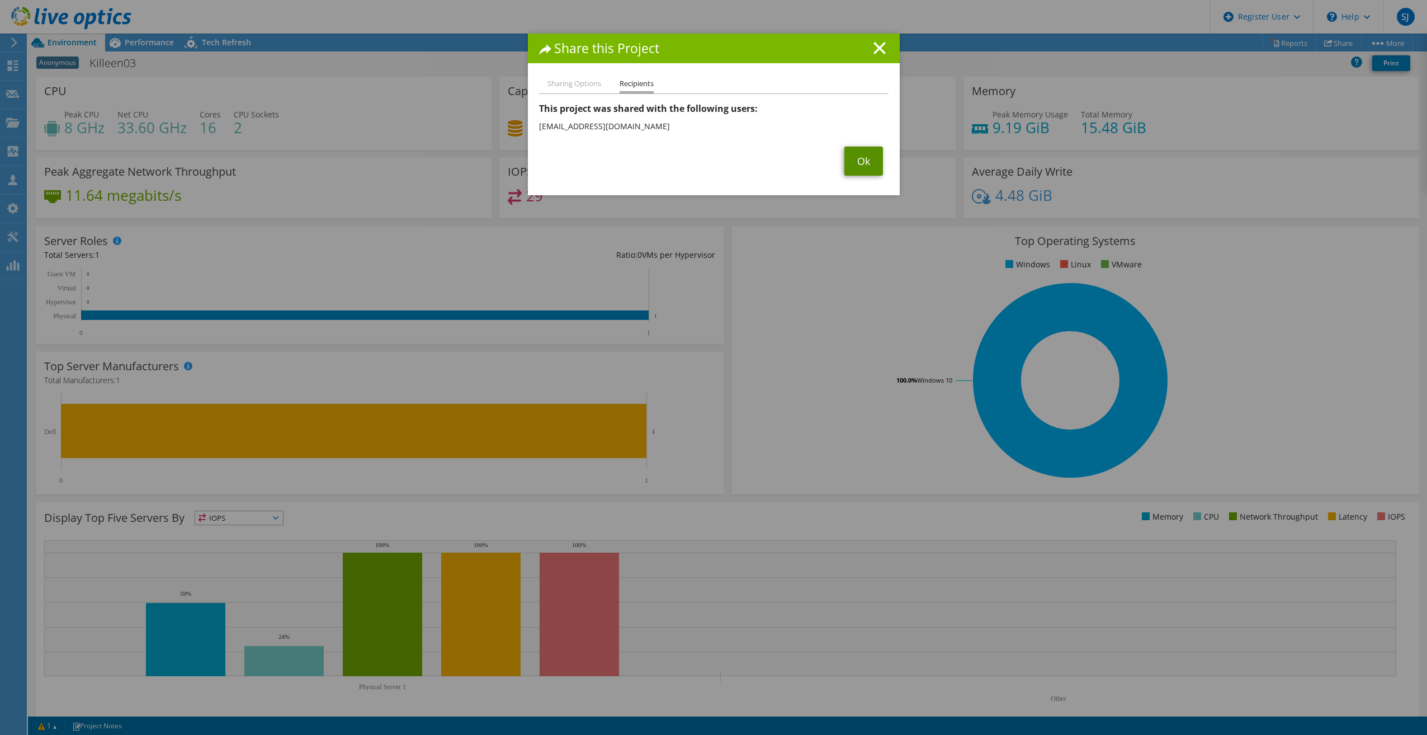
click at [864, 162] on link "Ok" at bounding box center [863, 160] width 39 height 29
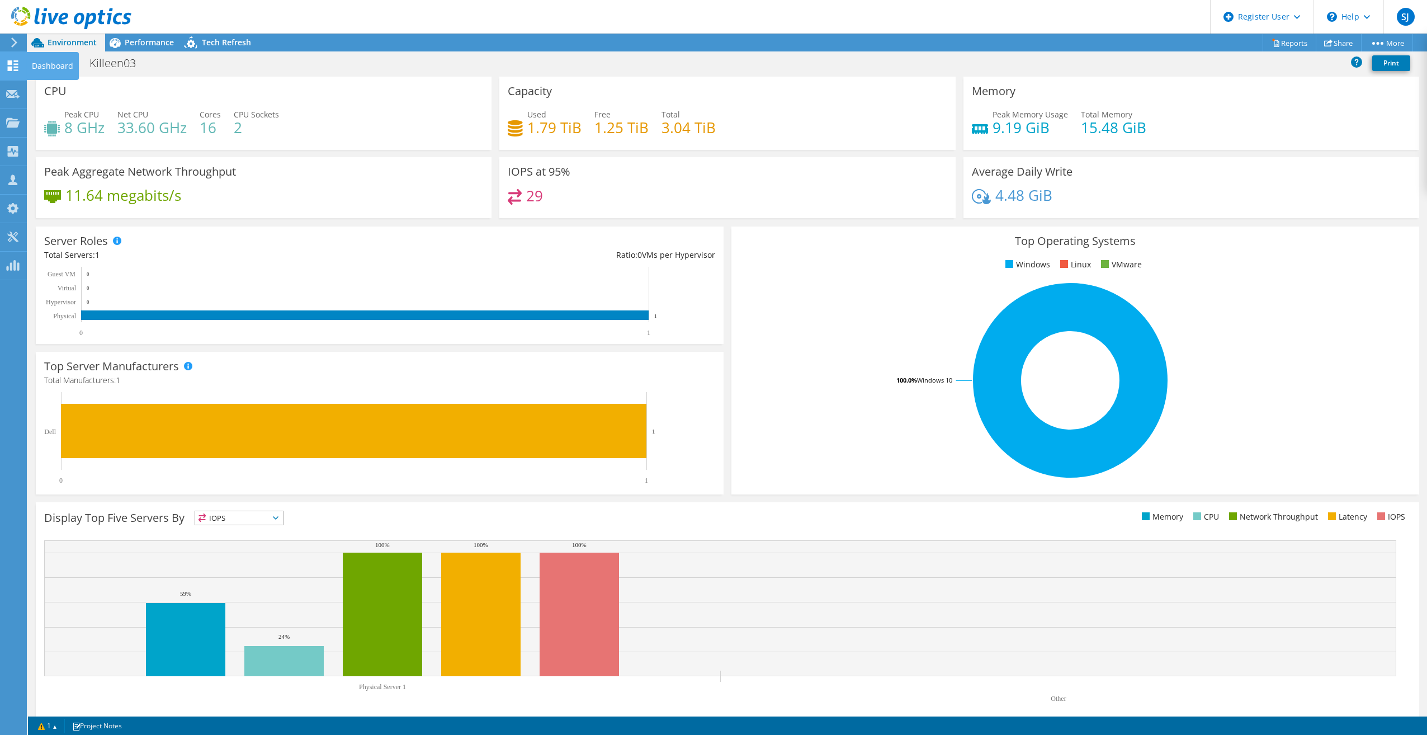
click at [12, 63] on icon at bounding box center [12, 65] width 13 height 11
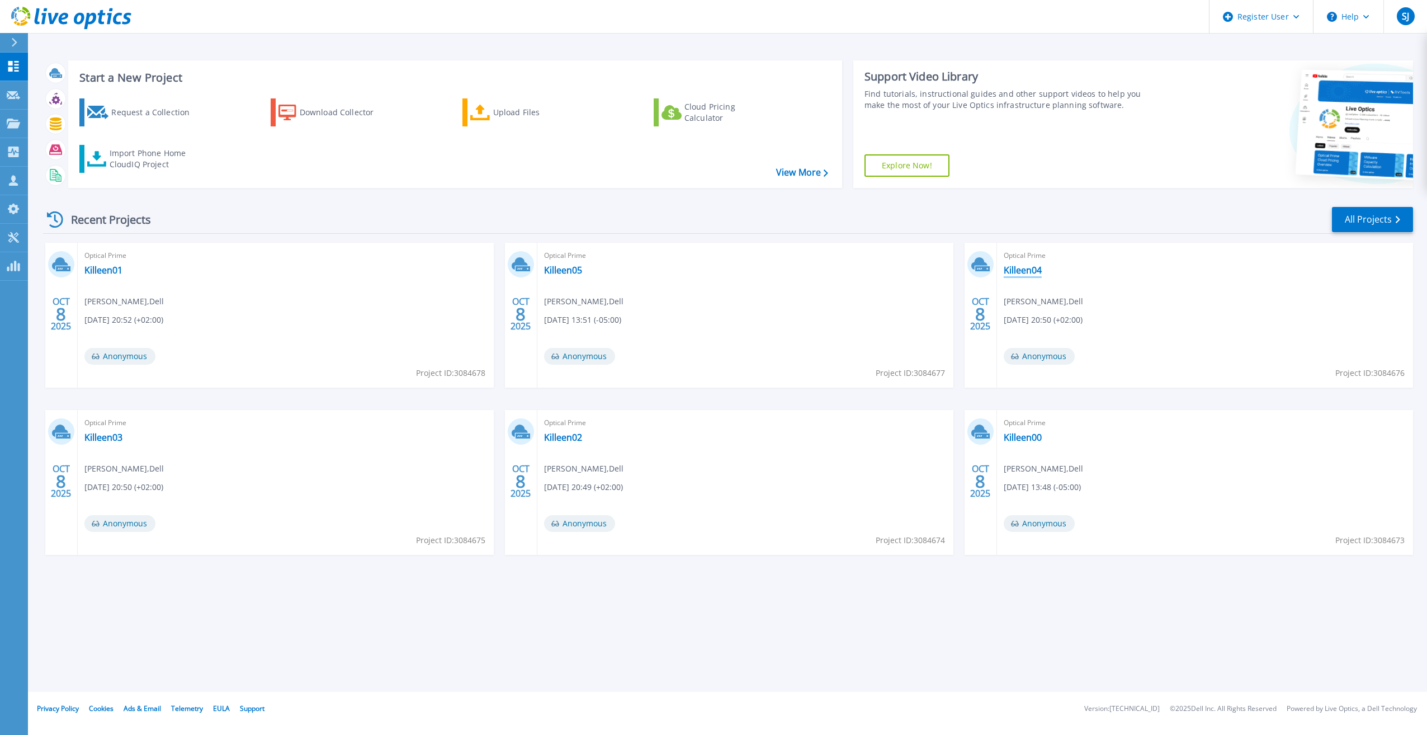
click at [1014, 264] on link "Killeen04" at bounding box center [1023, 269] width 38 height 11
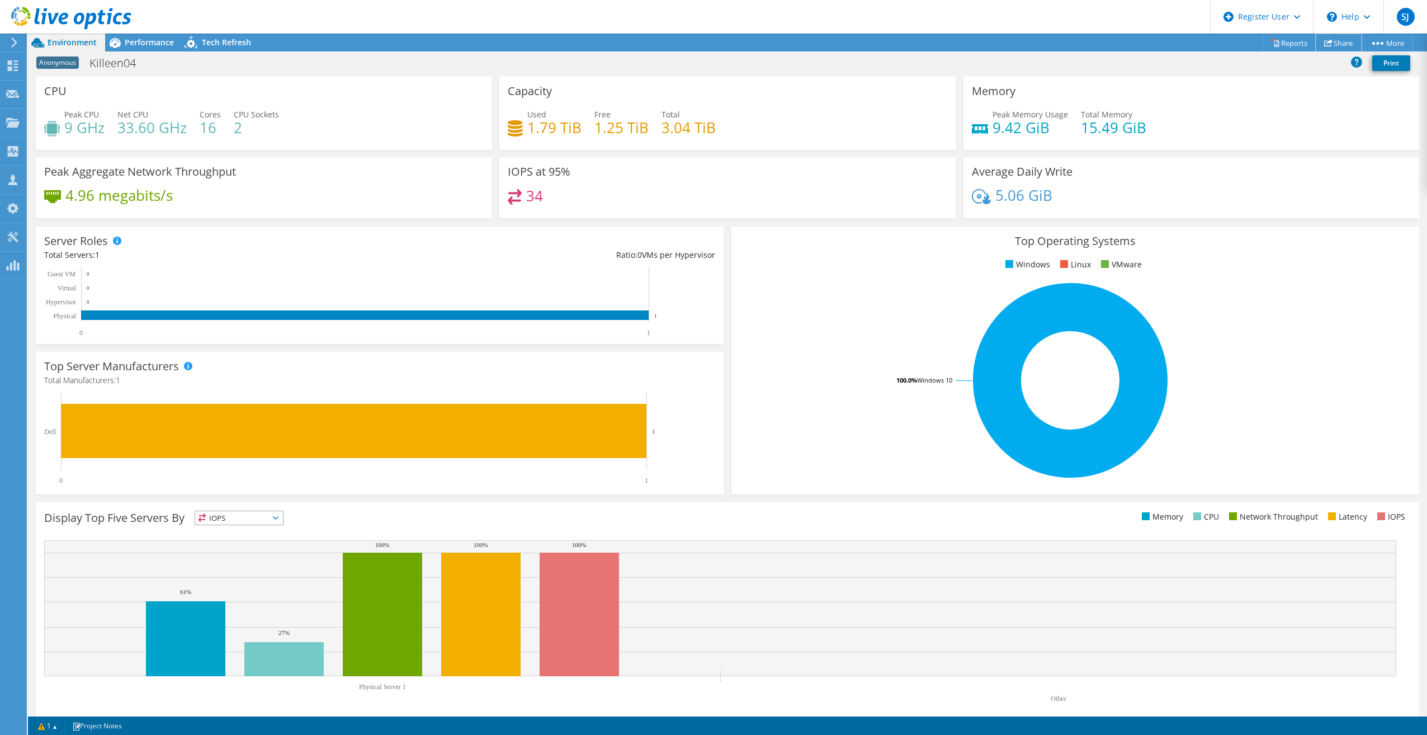
click at [1342, 41] on link "Share" at bounding box center [1339, 42] width 46 height 17
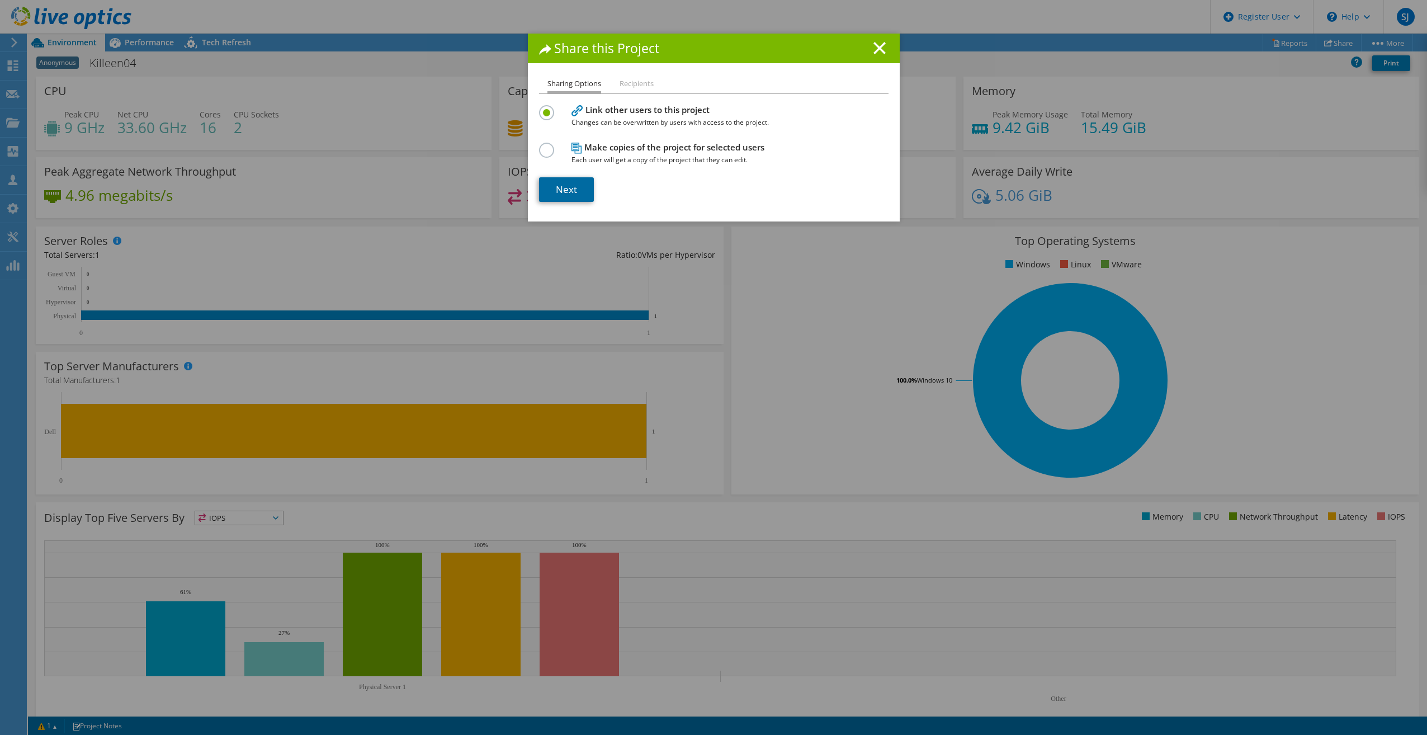
click at [557, 194] on link "Next" at bounding box center [566, 189] width 55 height 25
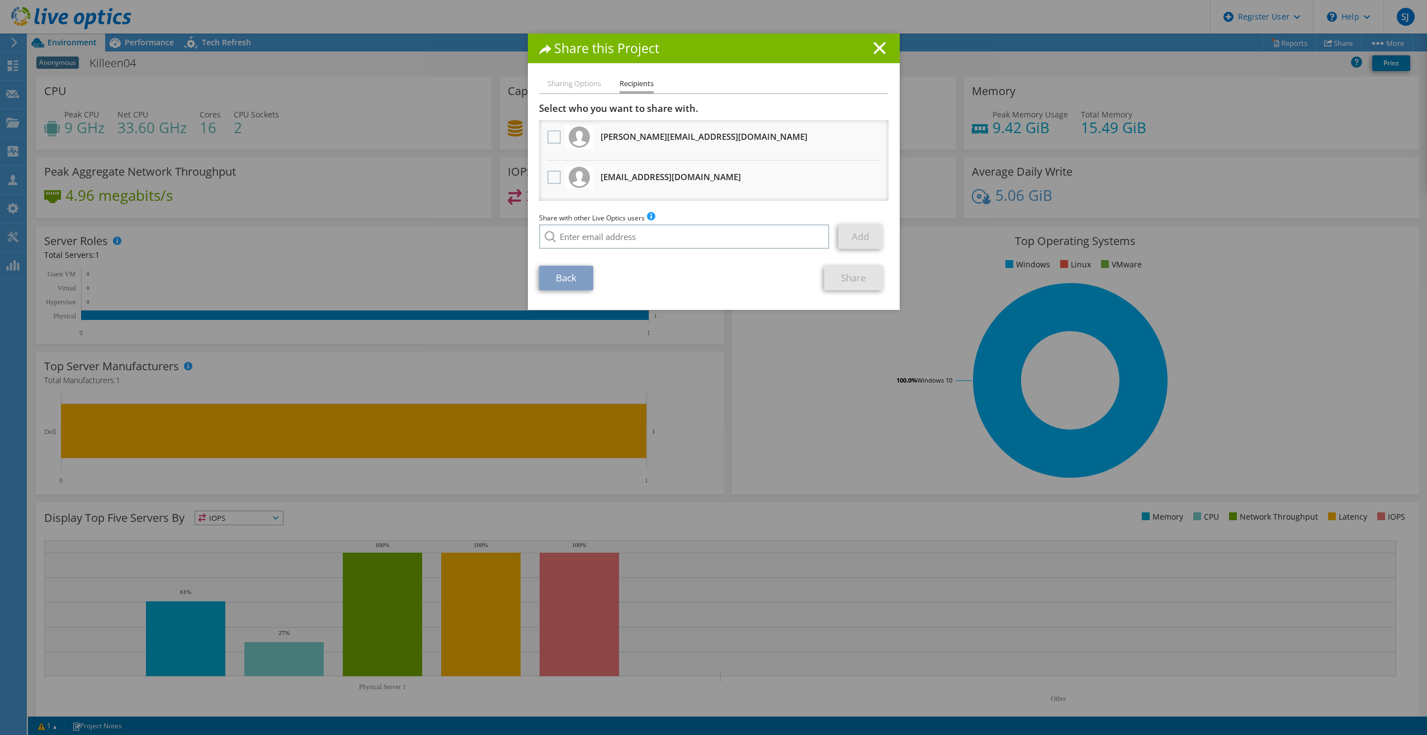
click at [560, 168] on li "[EMAIL_ADDRESS][DOMAIN_NAME] Will receive an anonymous copy" at bounding box center [713, 180] width 349 height 40
click at [555, 174] on label at bounding box center [555, 177] width 16 height 13
click at [0, 0] on input "checkbox" at bounding box center [0, 0] width 0 height 0
click at [860, 281] on link "Share" at bounding box center [853, 278] width 59 height 25
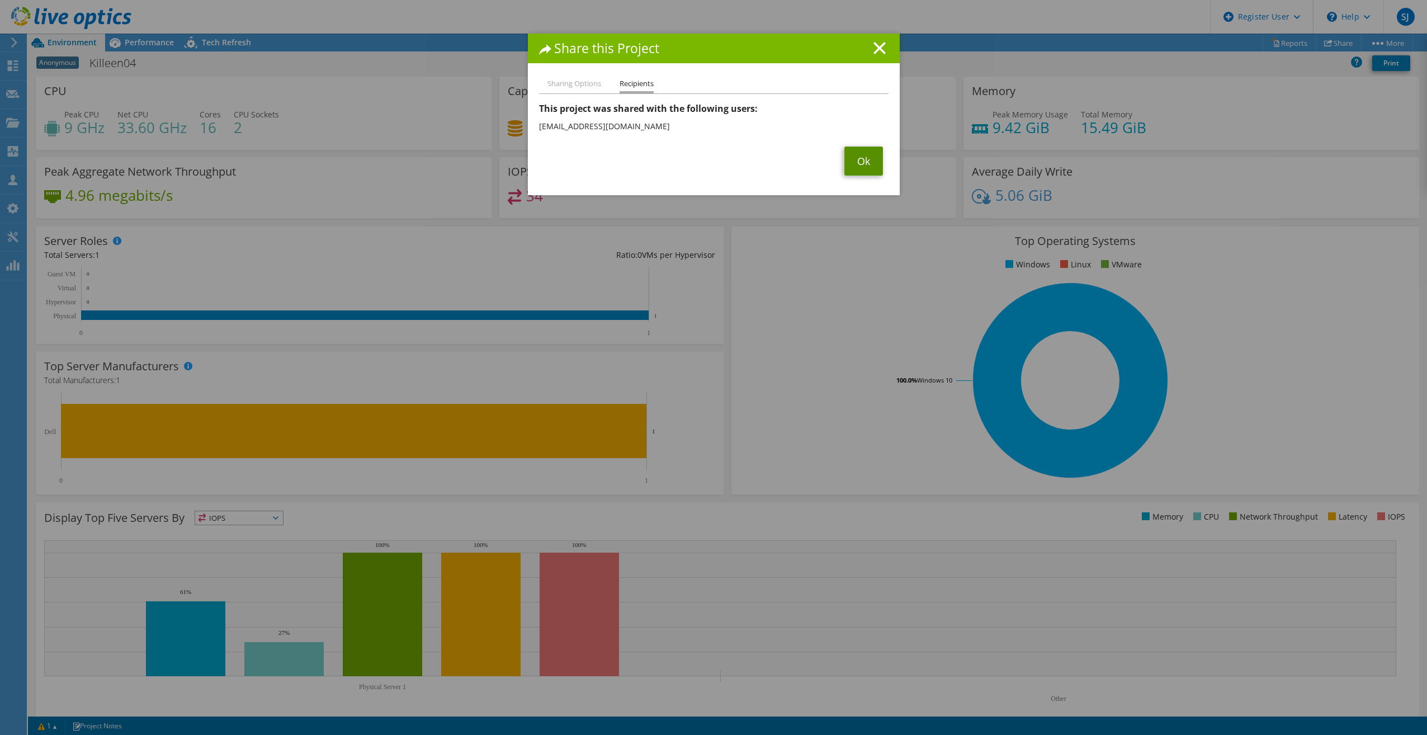
click at [856, 168] on link "Ok" at bounding box center [863, 160] width 39 height 29
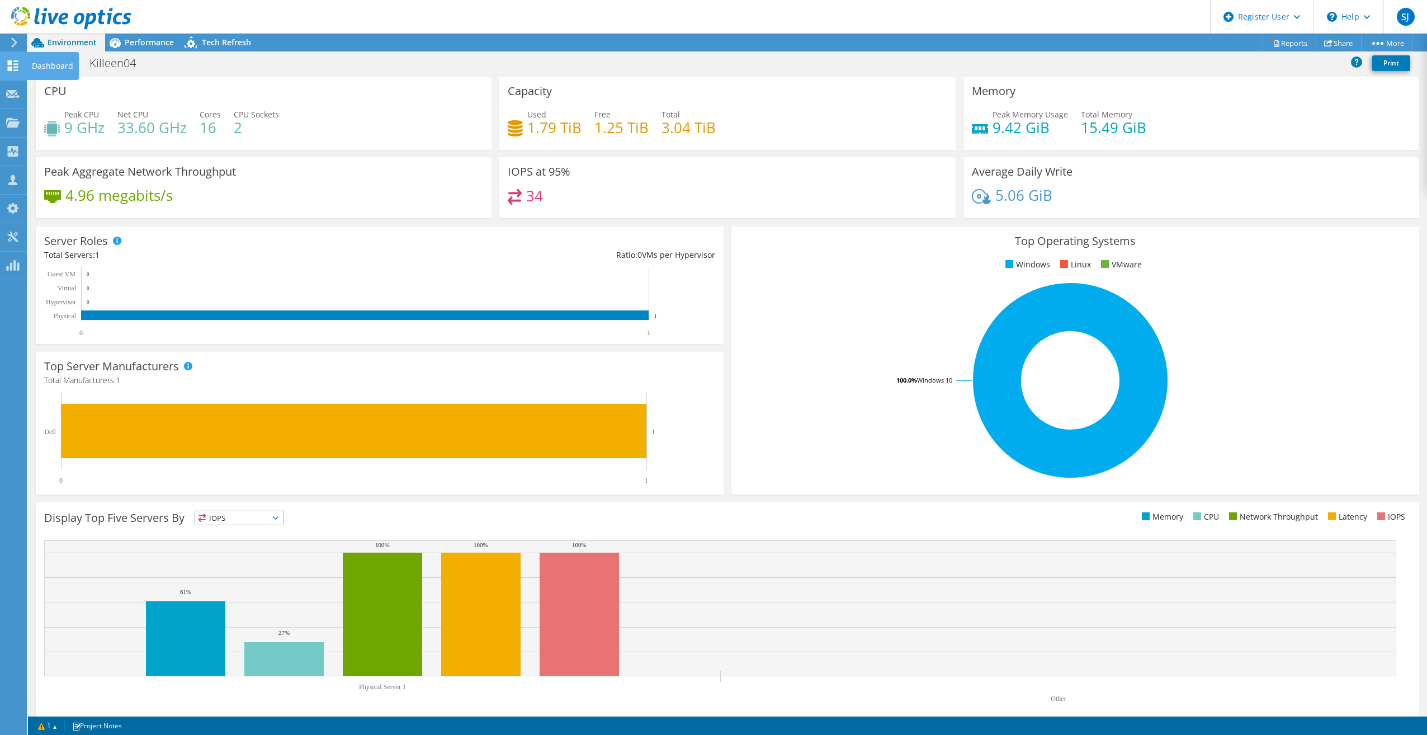
click at [11, 68] on use at bounding box center [13, 65] width 11 height 11
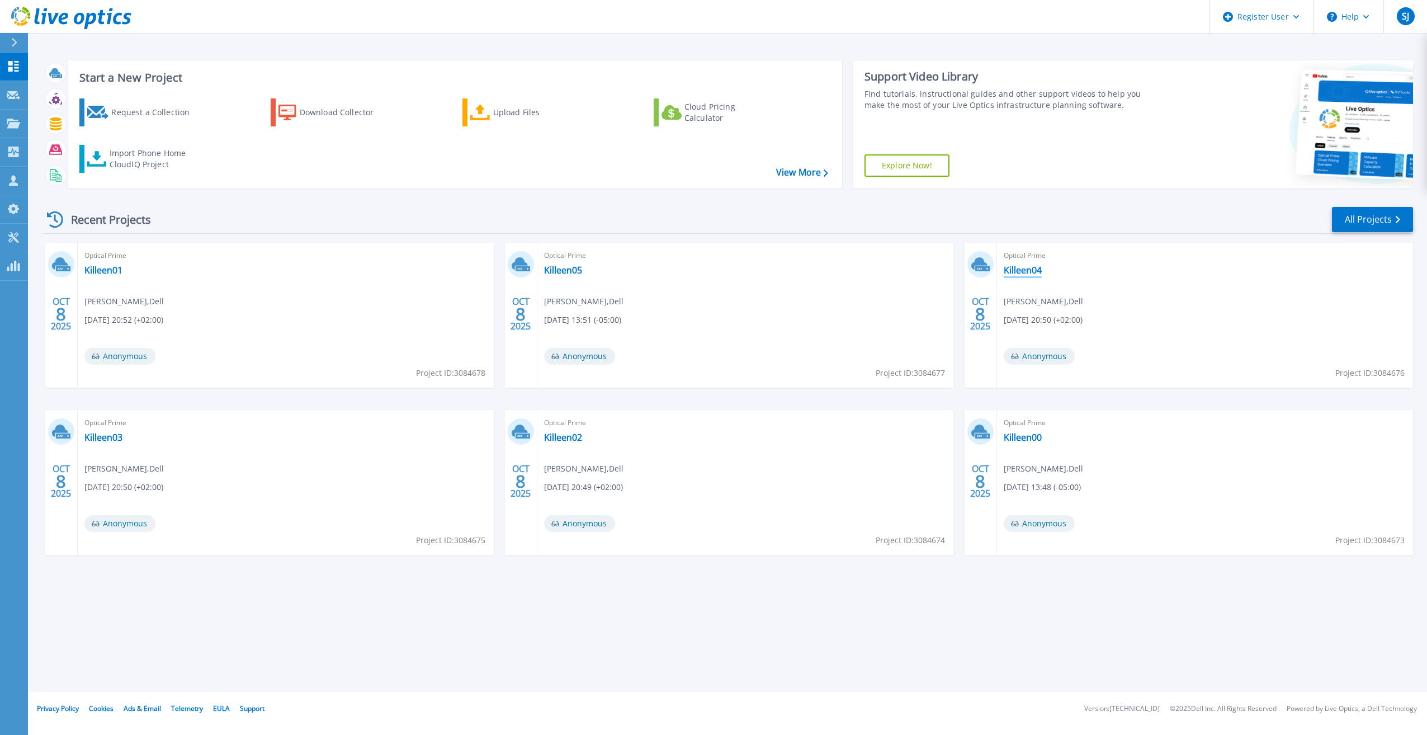
click at [1023, 275] on link "Killeen04" at bounding box center [1023, 269] width 38 height 11
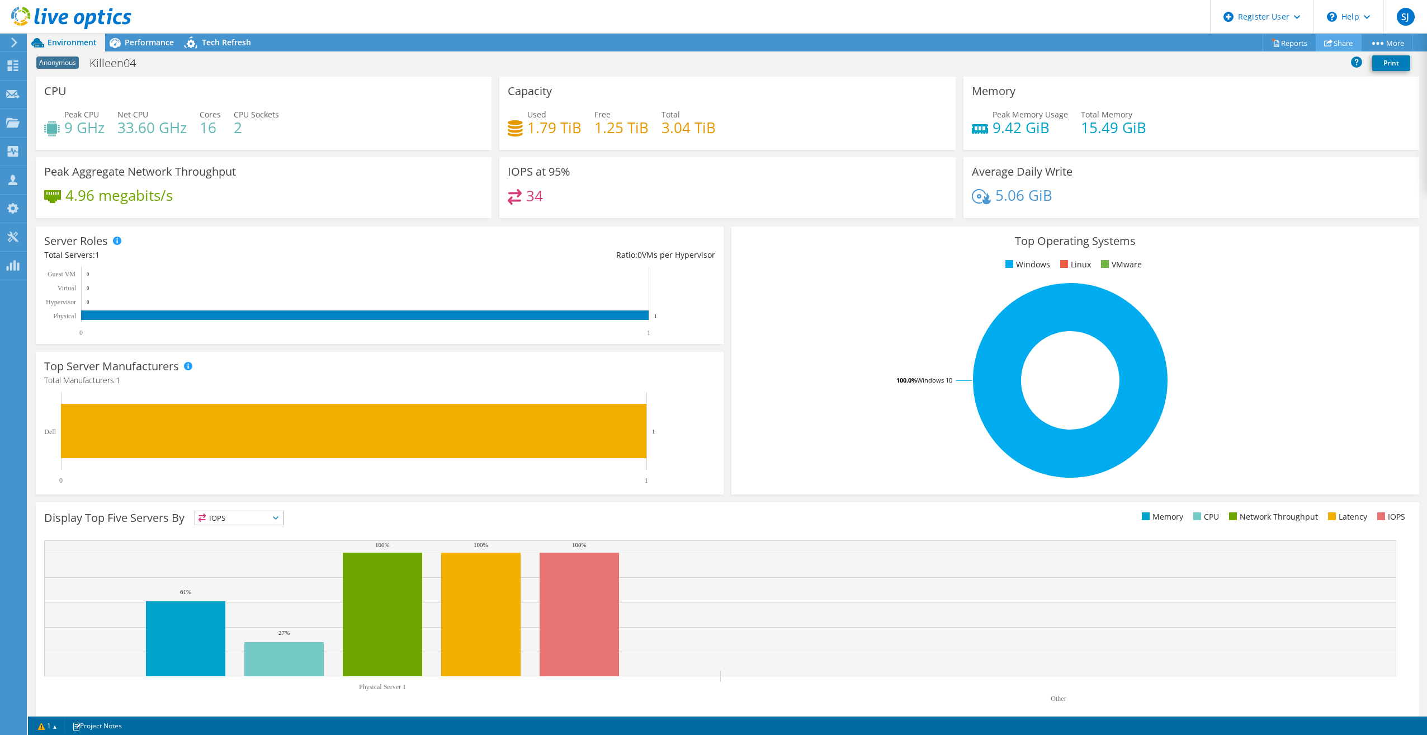
click at [1351, 48] on link "Share" at bounding box center [1339, 42] width 46 height 17
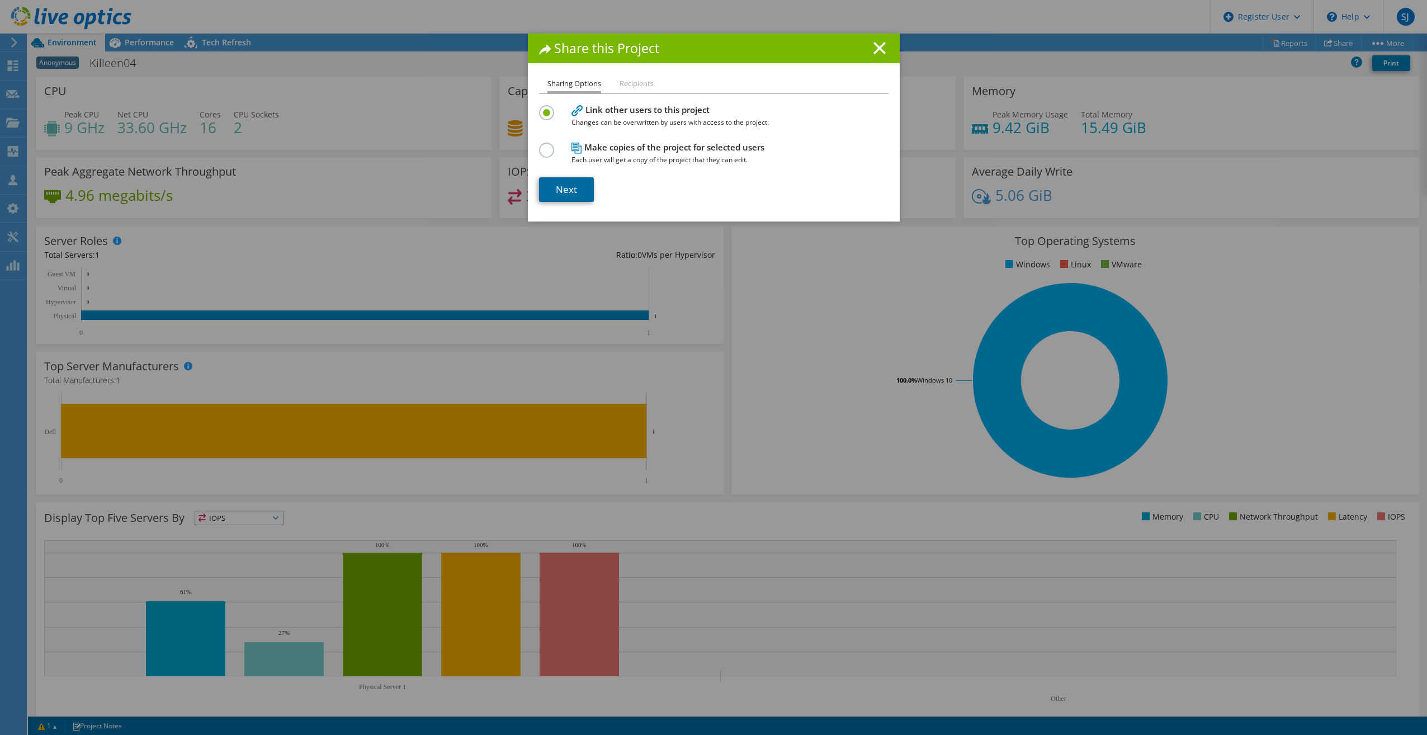
click at [556, 192] on link "Next" at bounding box center [566, 189] width 55 height 25
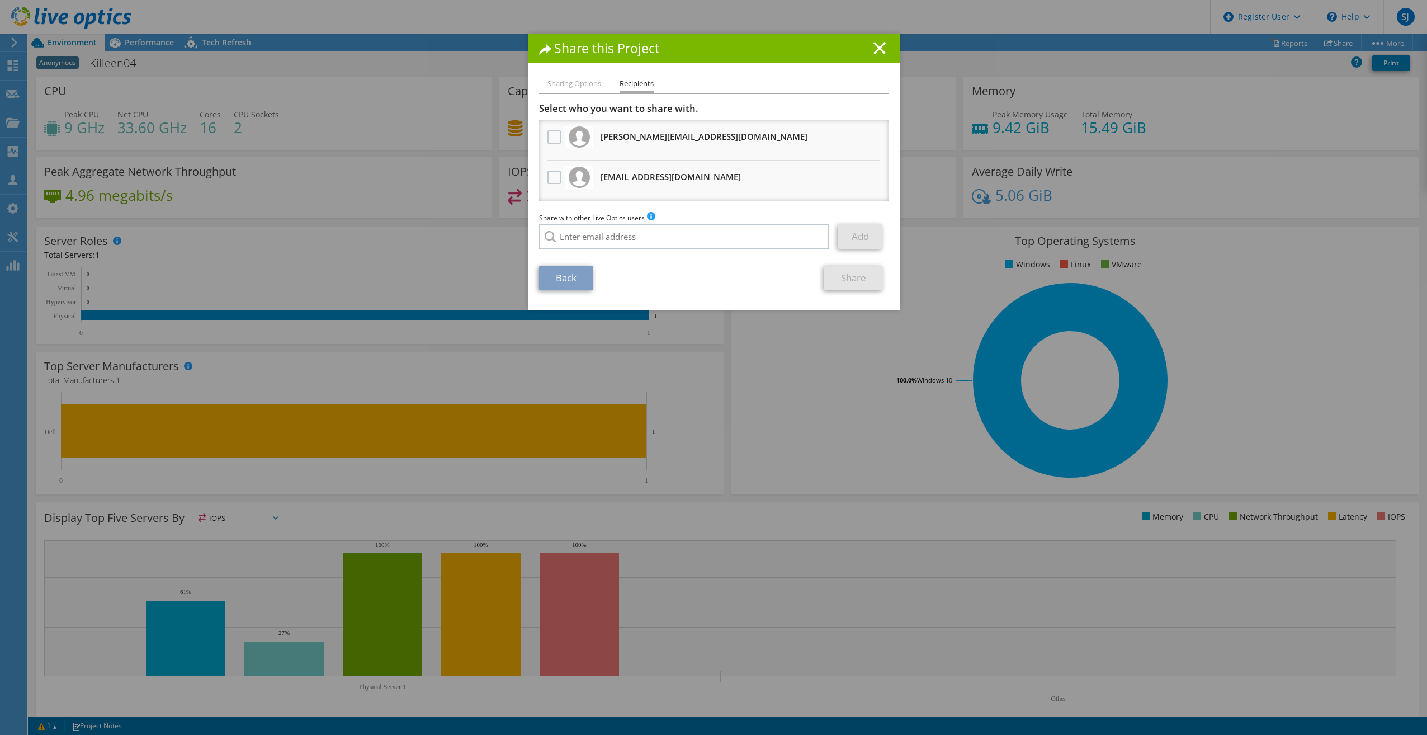
click at [533, 174] on div "Sharing Options Recipients Link other users to this project Changes can be over…" at bounding box center [714, 193] width 372 height 233
click at [551, 174] on label at bounding box center [555, 177] width 16 height 13
click at [0, 0] on input "checkbox" at bounding box center [0, 0] width 0 height 0
click at [852, 275] on link "Share" at bounding box center [853, 278] width 59 height 25
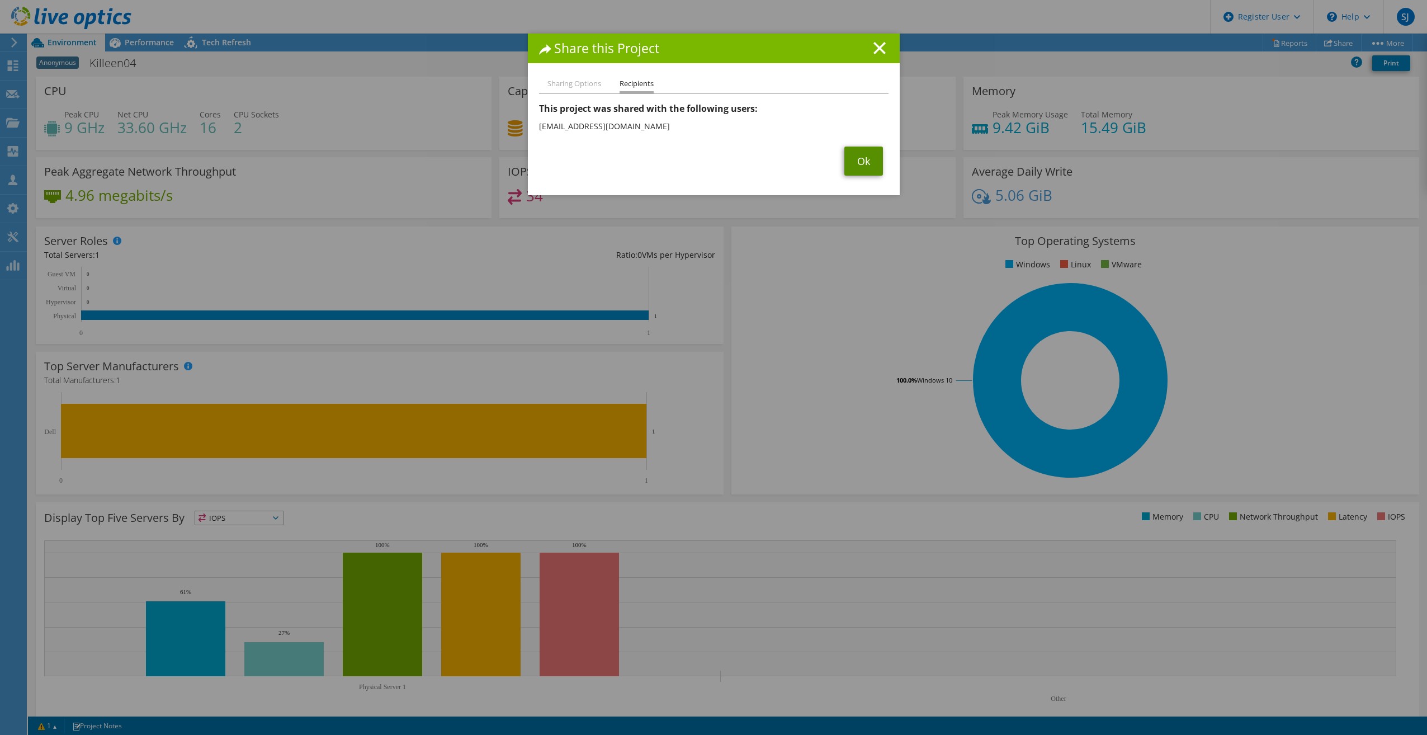
click at [854, 165] on link "Ok" at bounding box center [863, 160] width 39 height 29
